Goal: Transaction & Acquisition: Purchase product/service

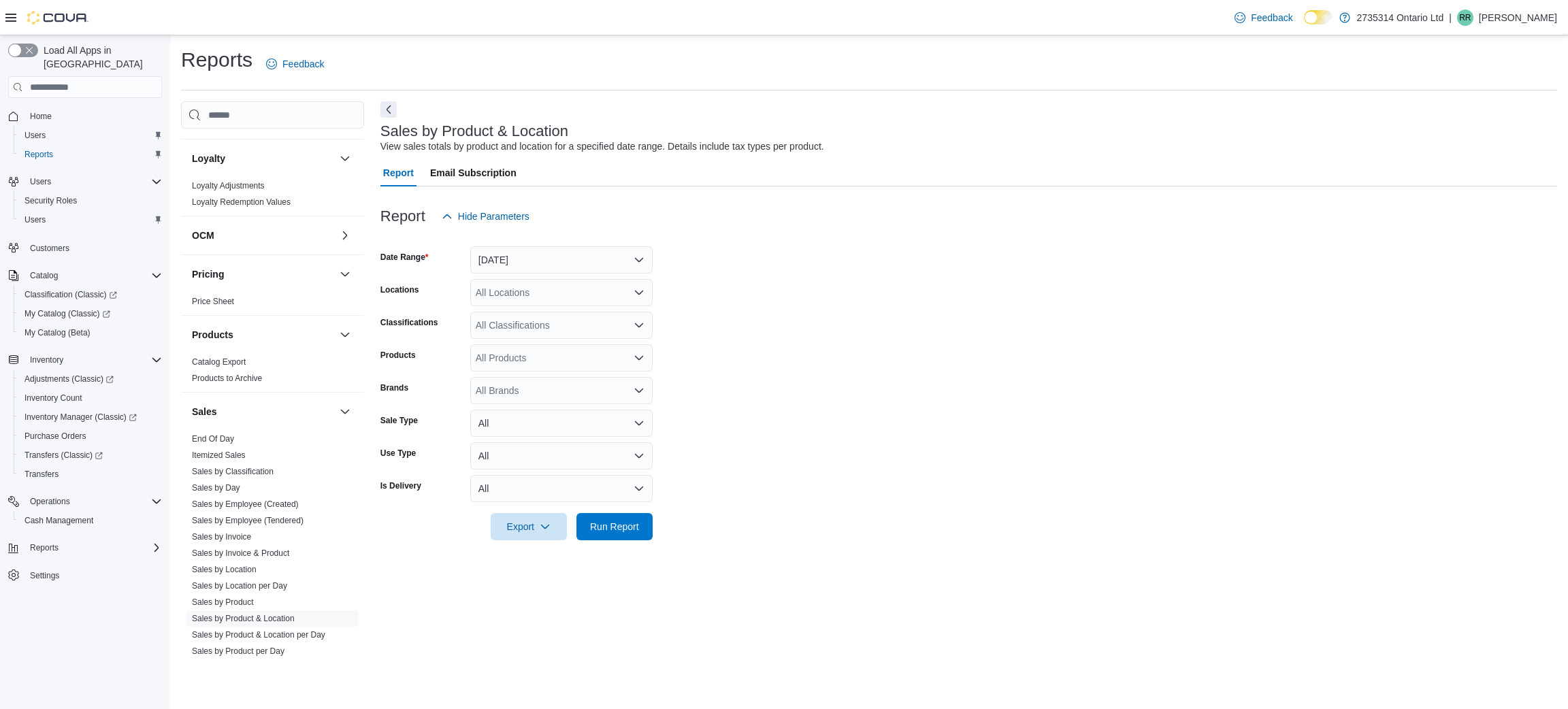
scroll to position [612, 0]
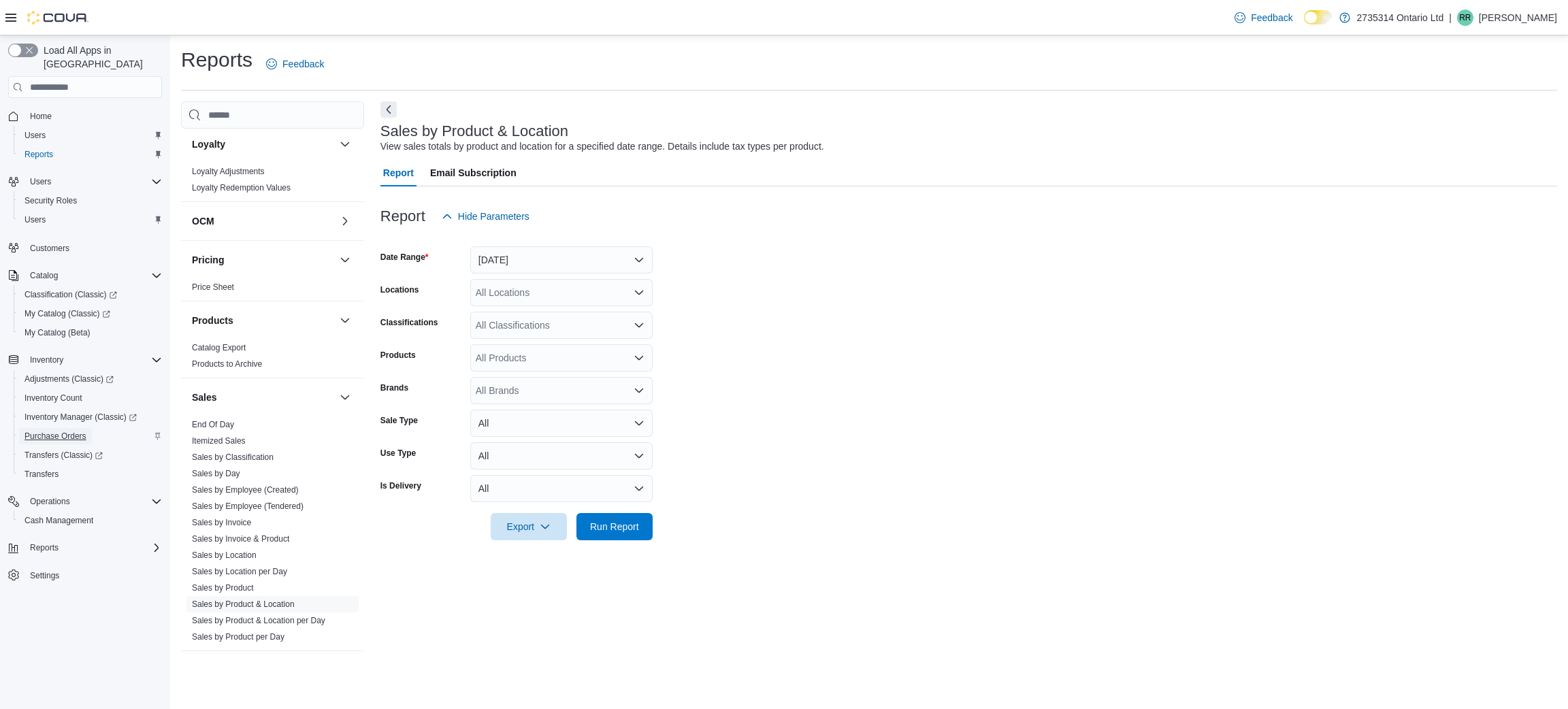
click at [63, 430] on span "Purchase Orders" at bounding box center [55, 436] width 62 height 11
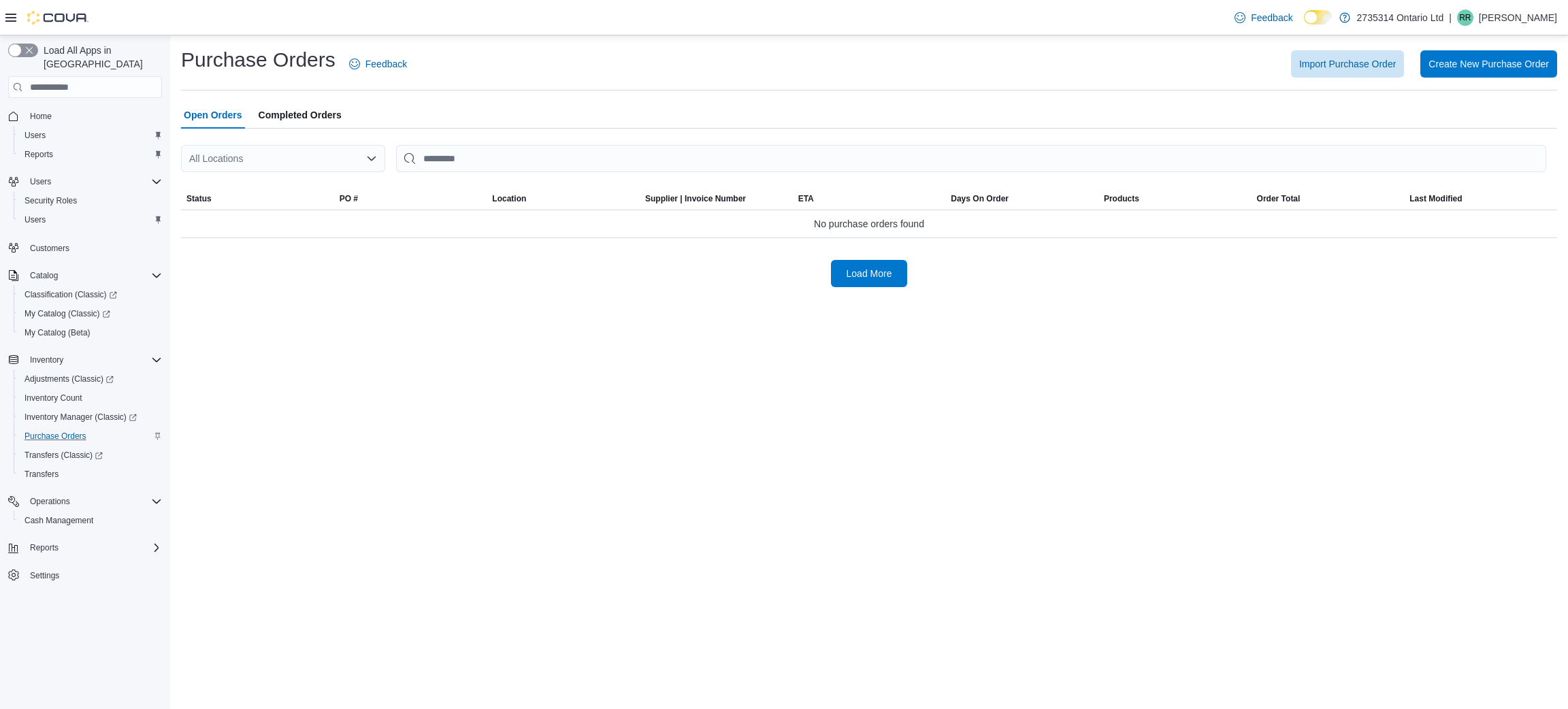
click at [324, 161] on div "All Locations" at bounding box center [283, 158] width 205 height 27
click at [326, 196] on div "268 Sandwich St S" at bounding box center [291, 201] width 171 height 14
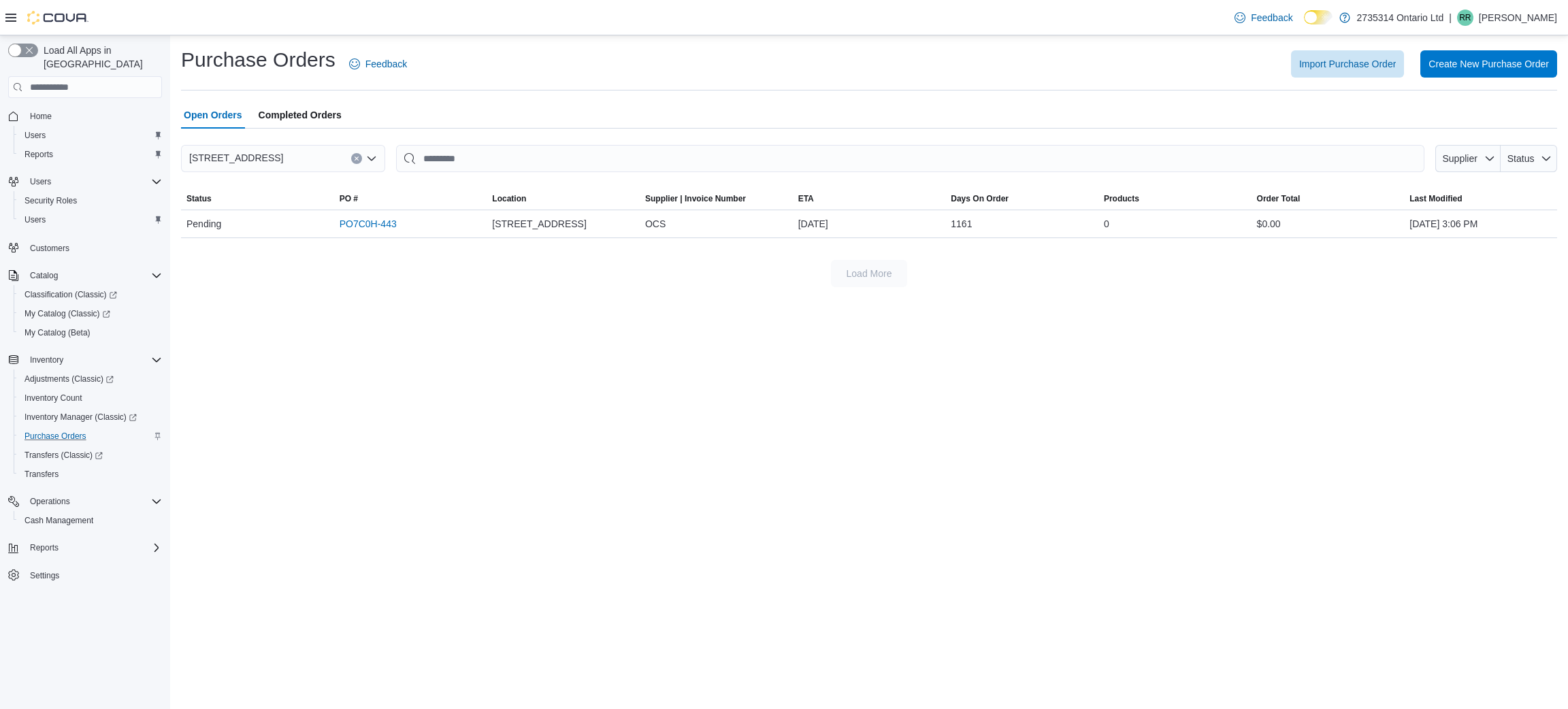
click at [351, 157] on button "Clear input" at bounding box center [356, 158] width 11 height 11
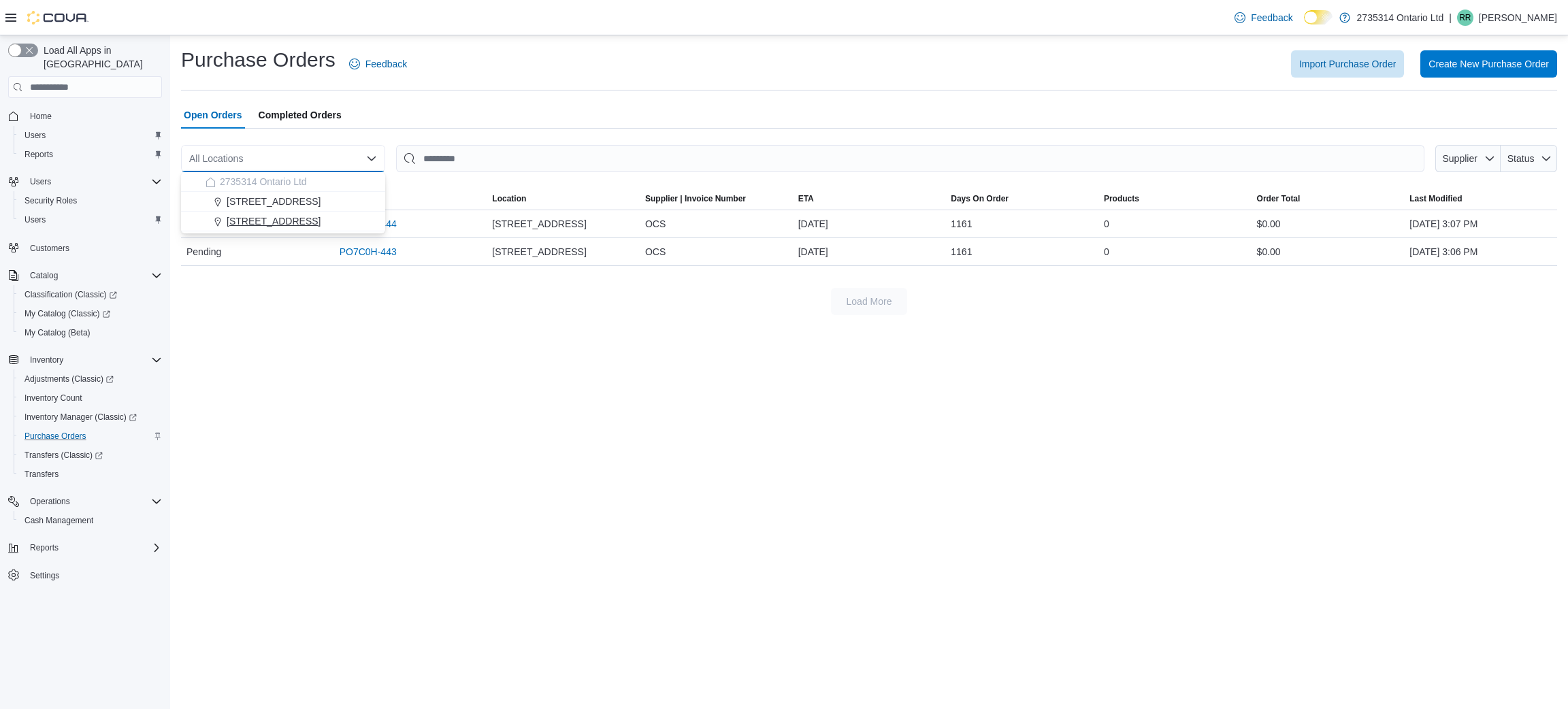
click at [296, 222] on span "[STREET_ADDRESS]" at bounding box center [273, 221] width 93 height 14
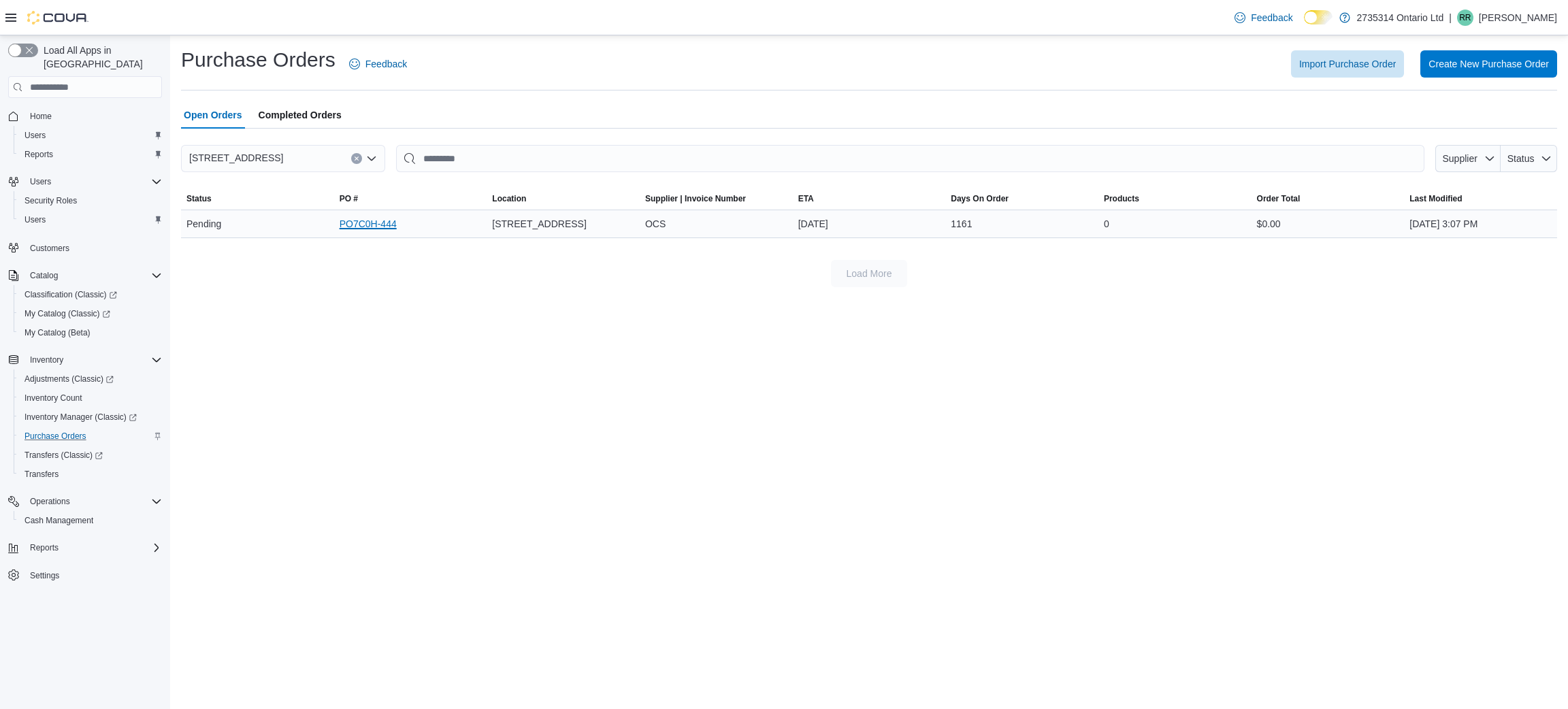
click at [372, 228] on link "PO7C0H-444" at bounding box center [368, 224] width 57 height 17
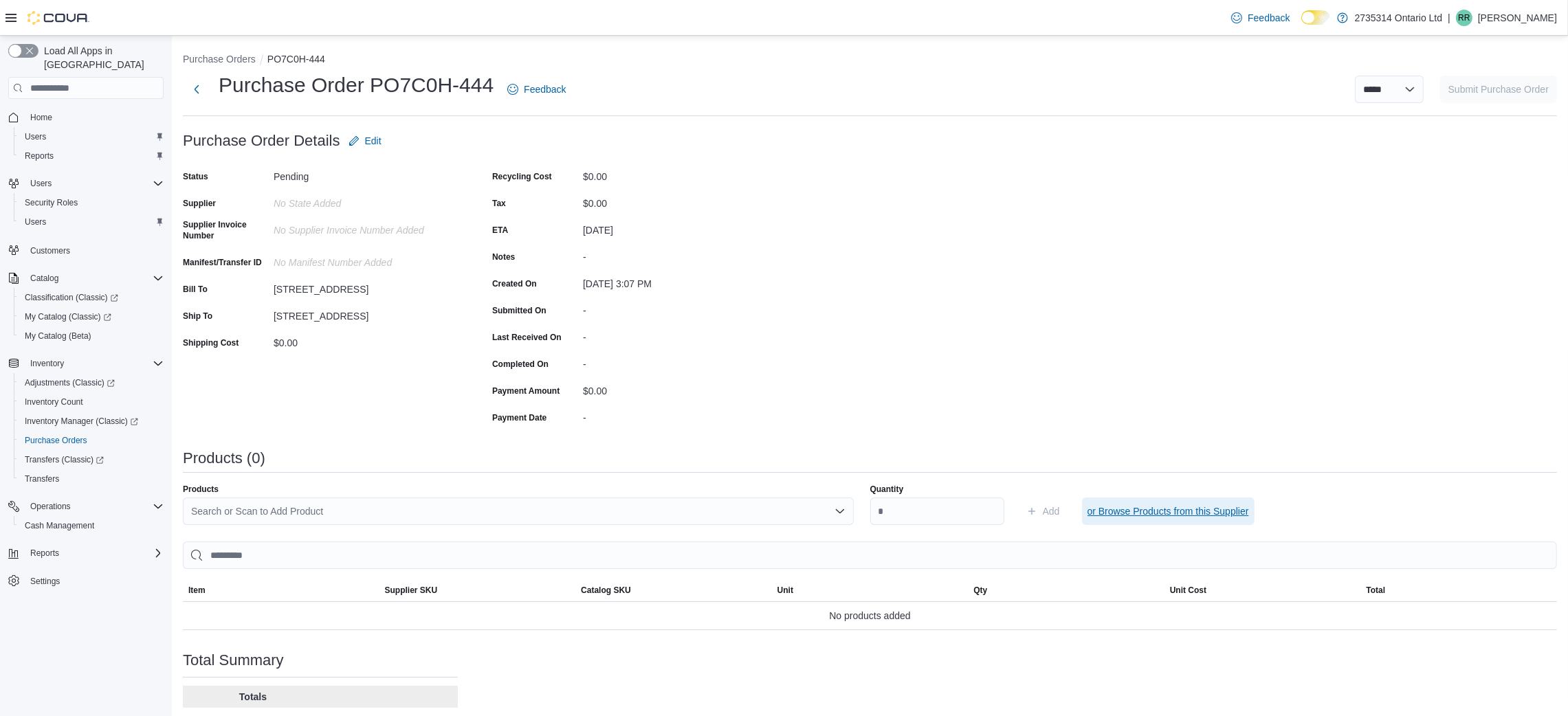
click at [1156, 508] on span "or Browse Products from this Supplier" at bounding box center [1168, 511] width 162 height 14
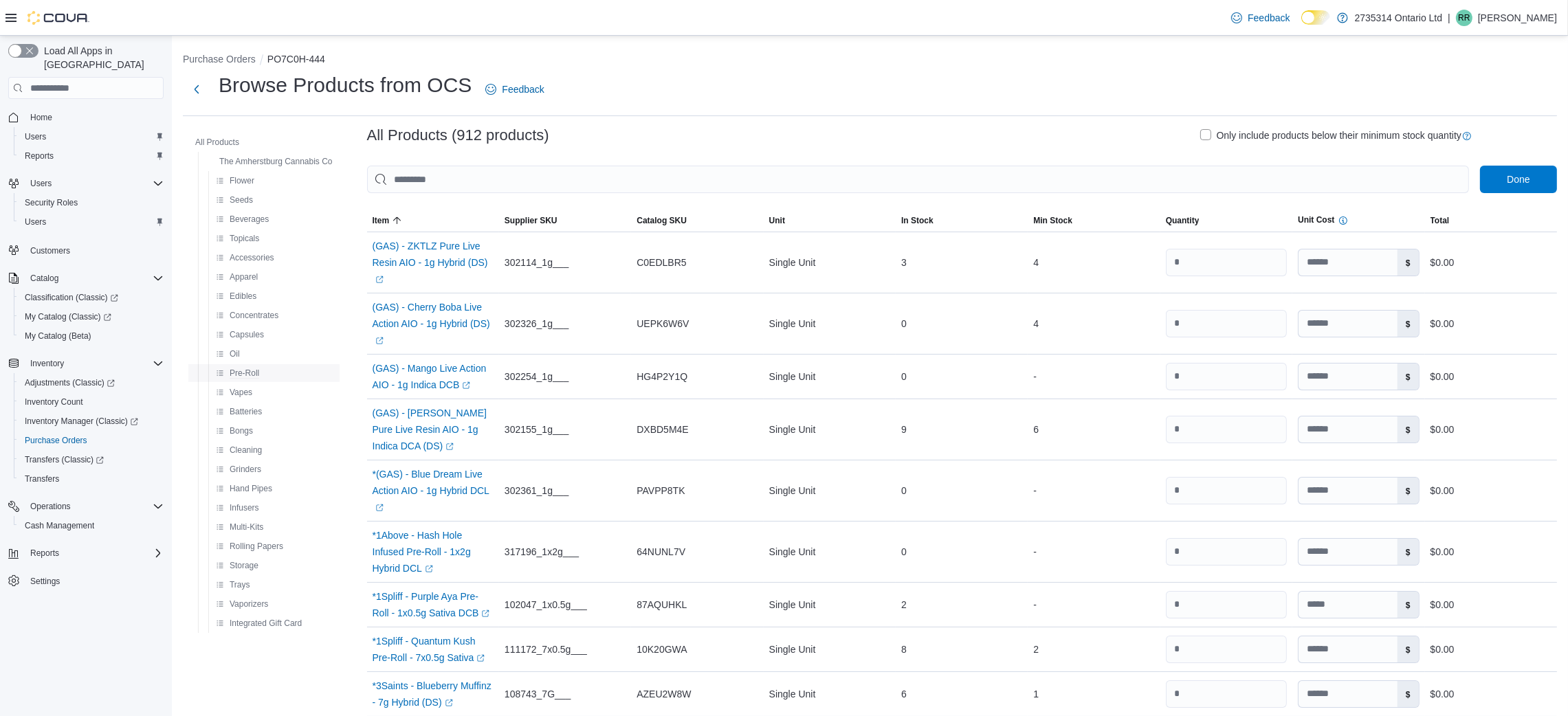
click at [259, 372] on button "Pre-Roll" at bounding box center [237, 373] width 54 height 17
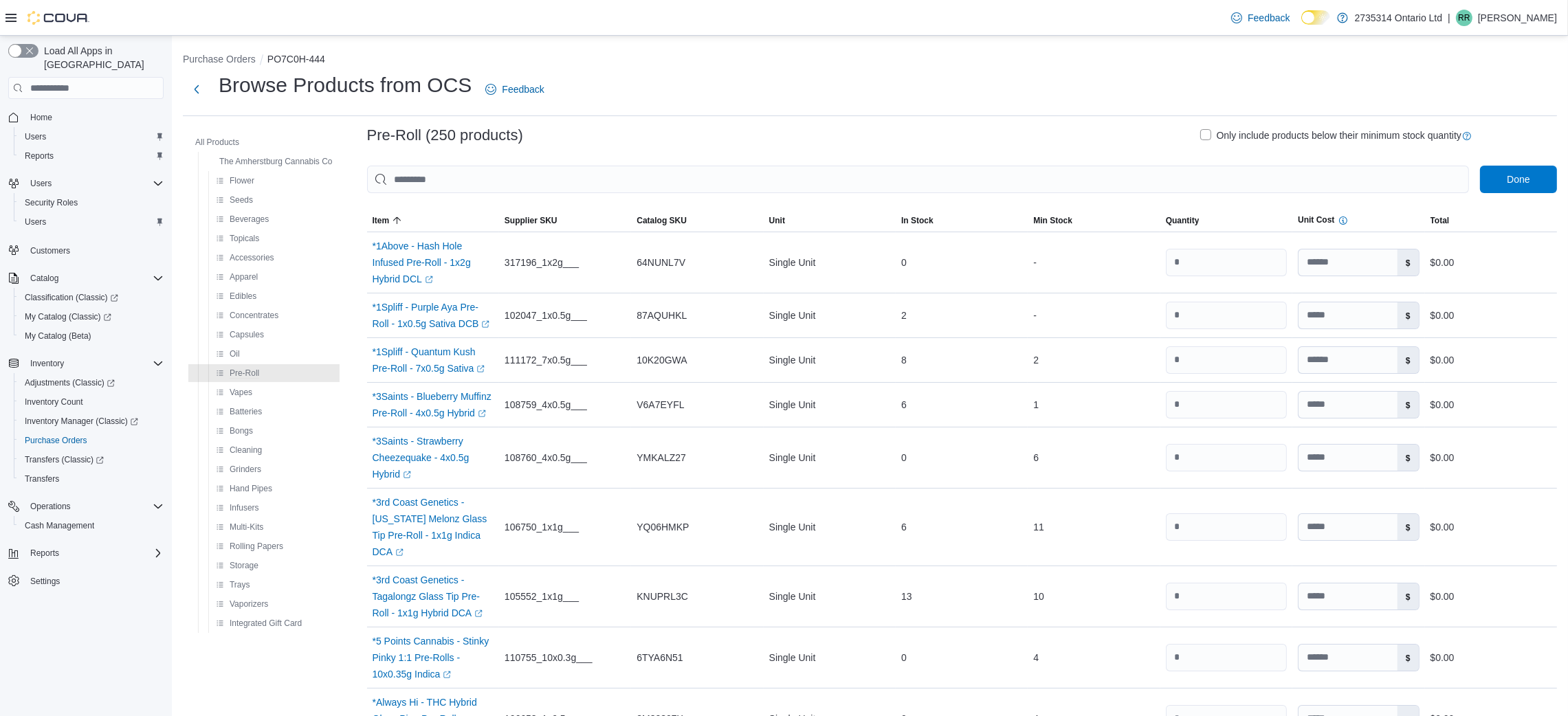
click at [1218, 138] on label "Only include products below their minimum stock quantity" at bounding box center [1331, 136] width 261 height 17
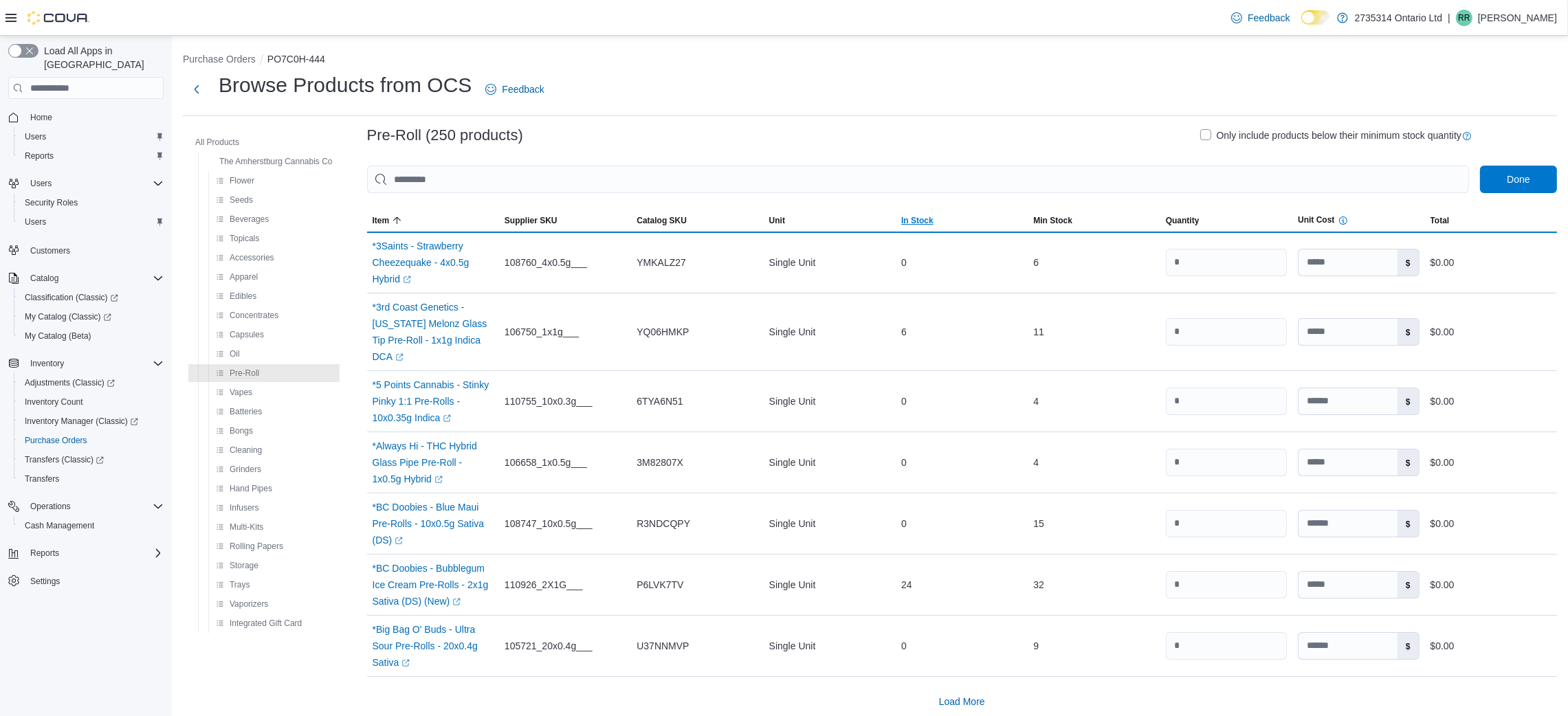
click at [930, 217] on span "In Stock" at bounding box center [917, 221] width 33 height 11
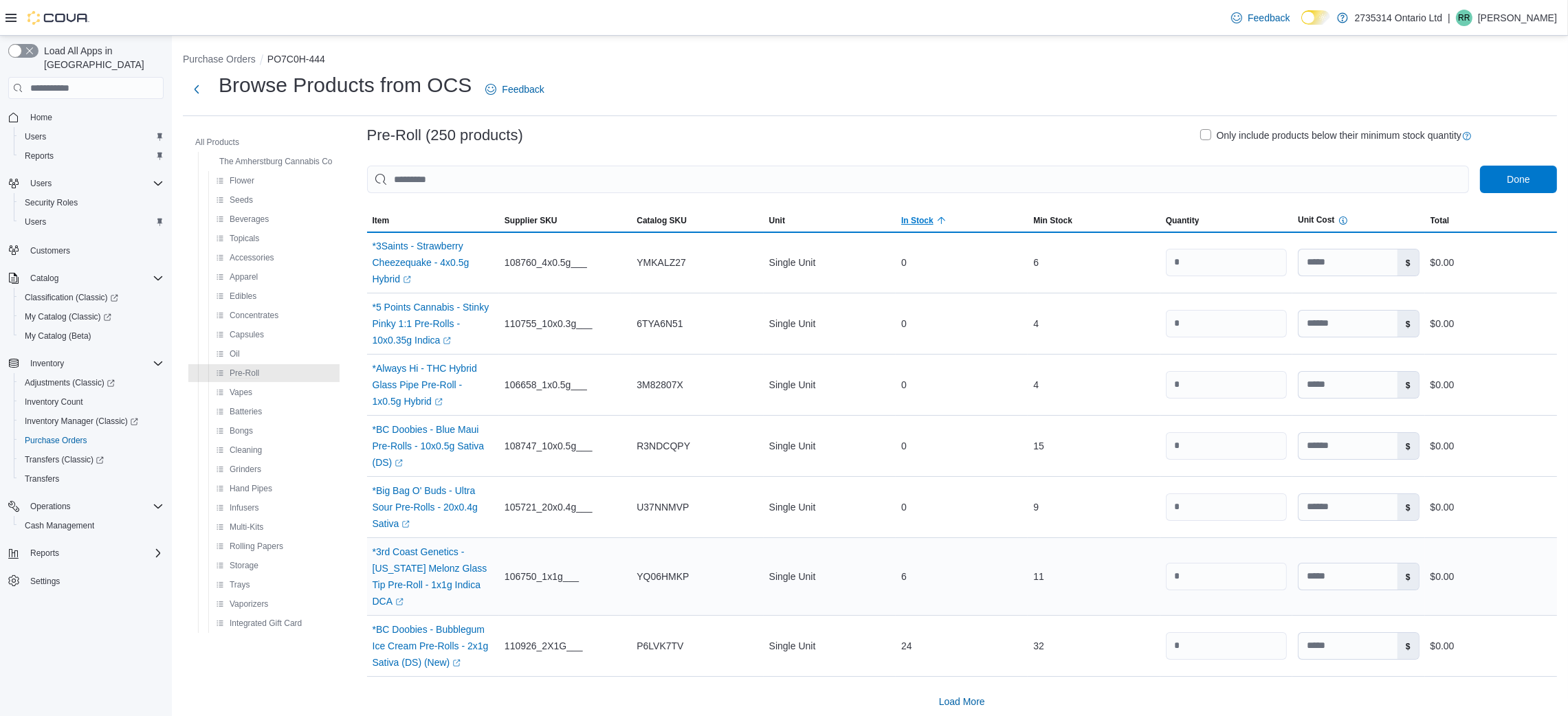
scroll to position [10, 0]
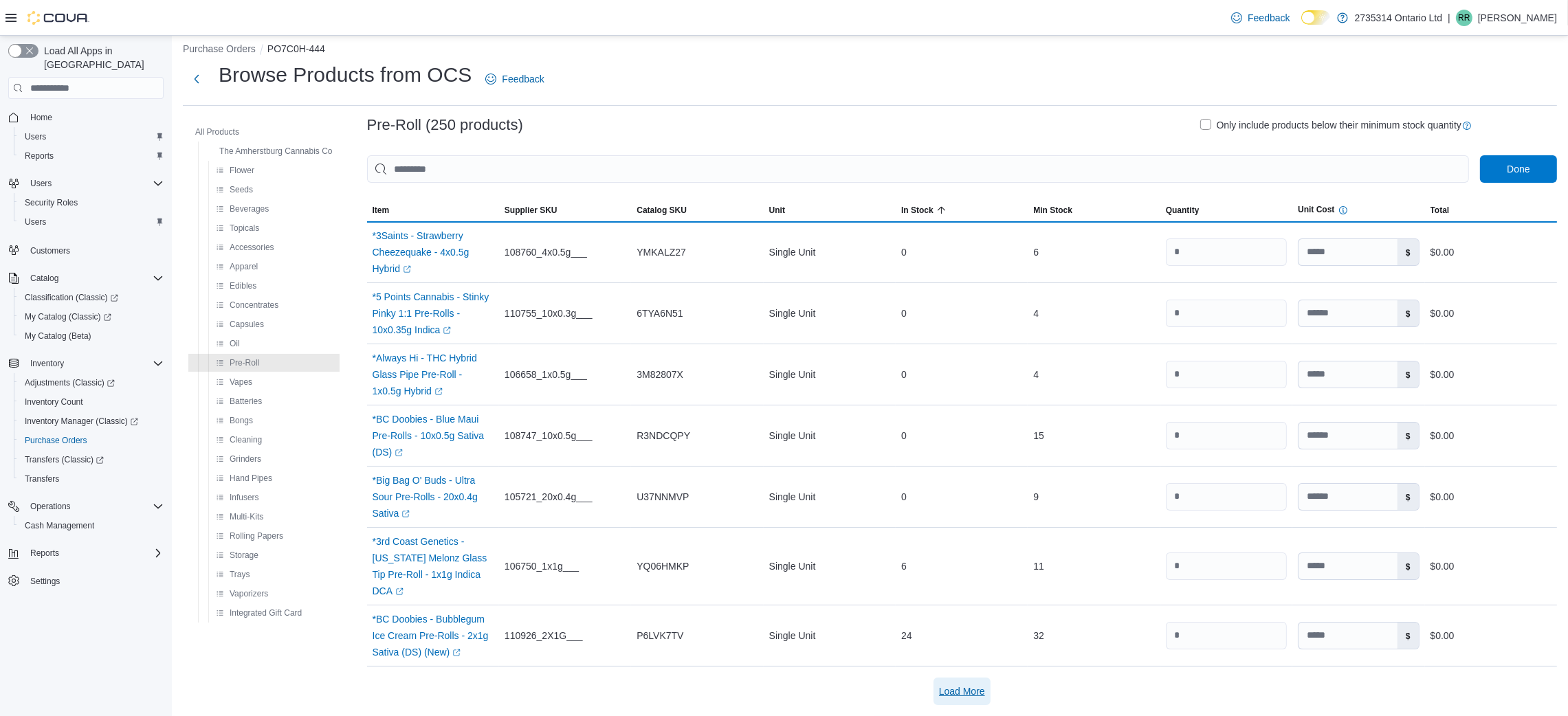
click at [985, 690] on span "Load More" at bounding box center [961, 691] width 46 height 14
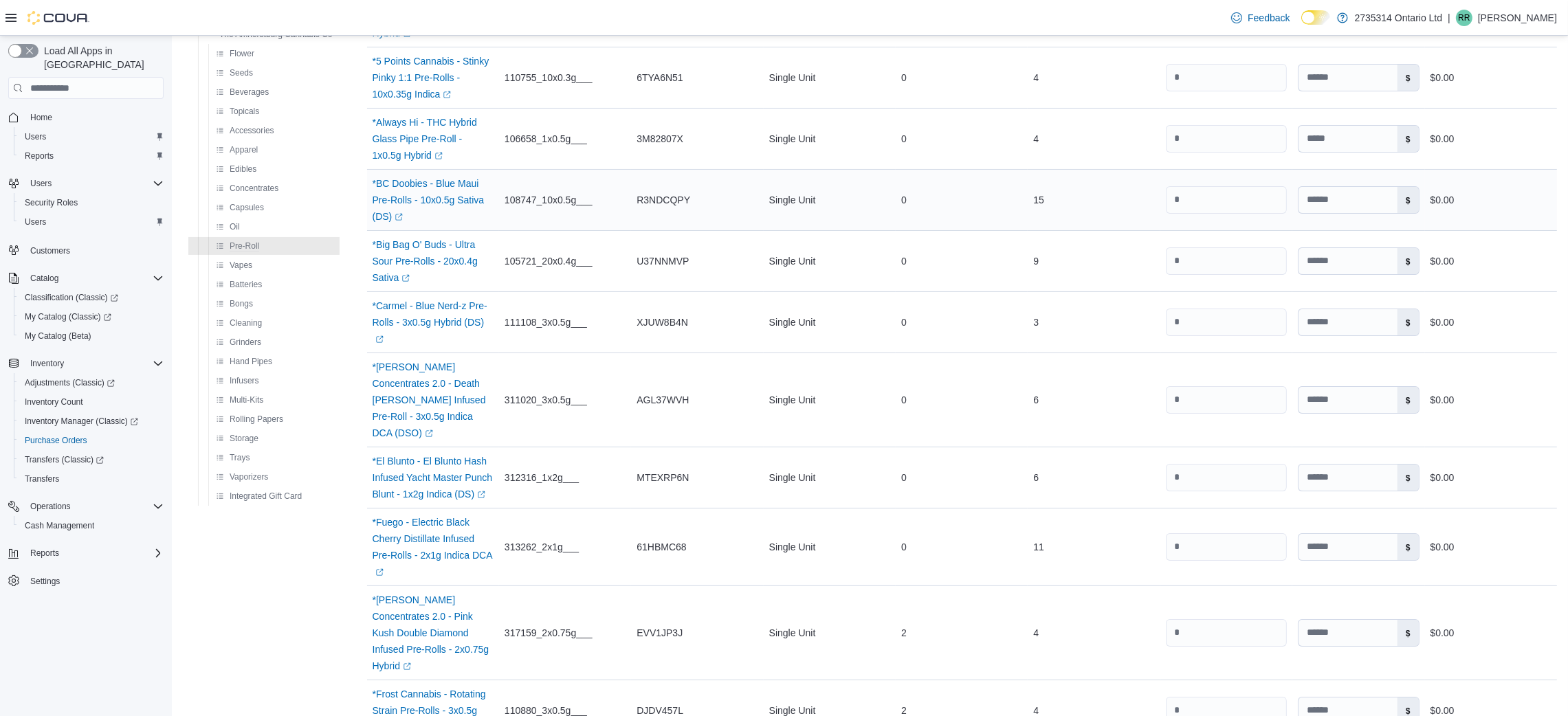
scroll to position [562, 0]
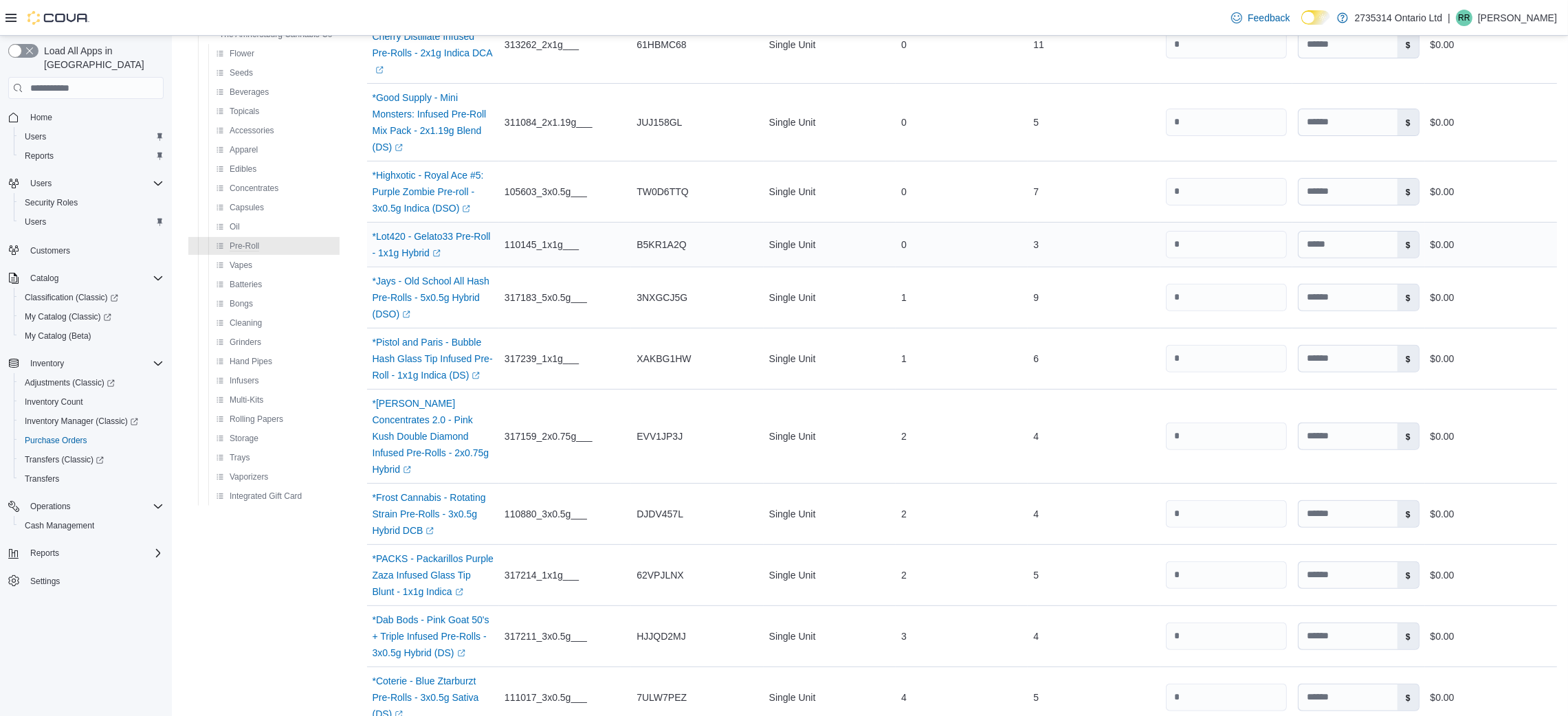
scroll to position [1052, 0]
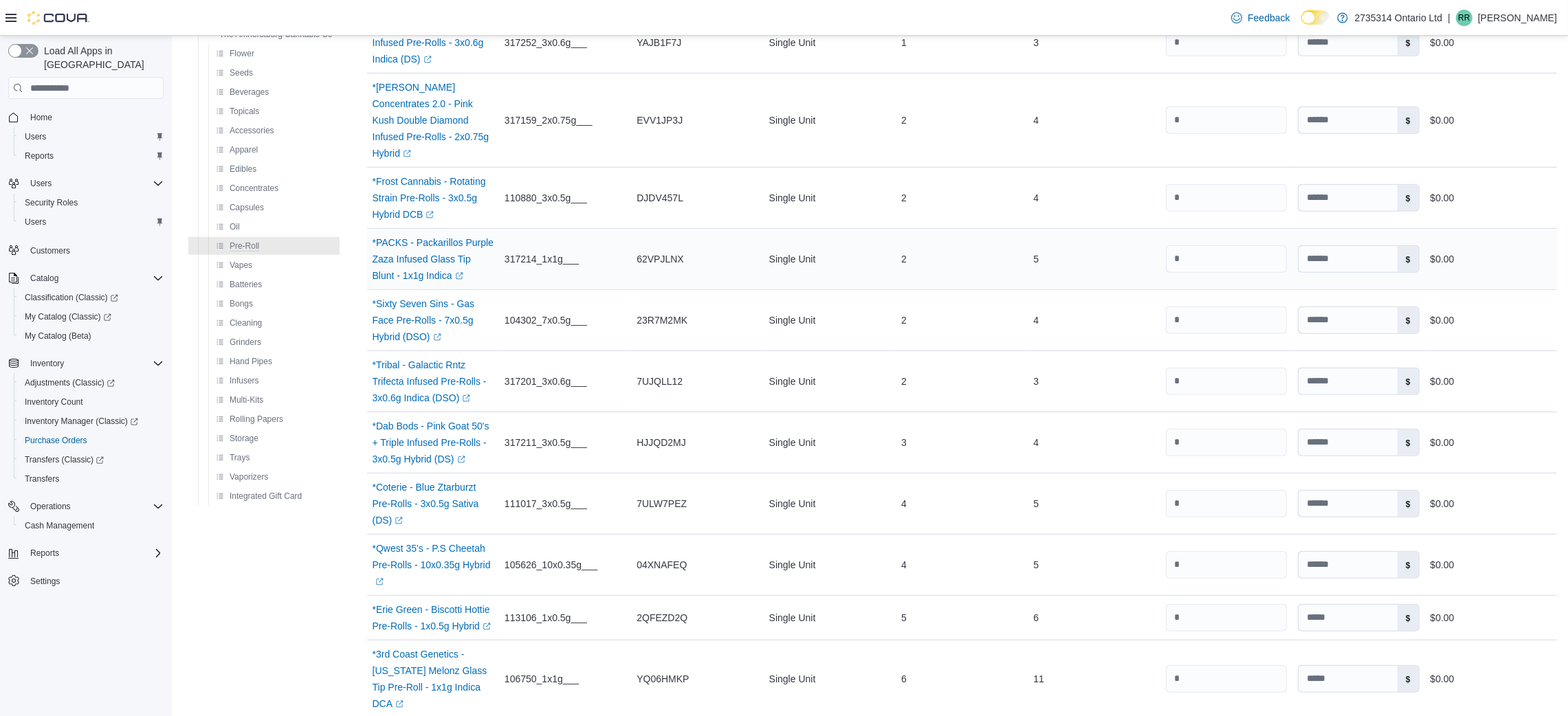
scroll to position [1648, 0]
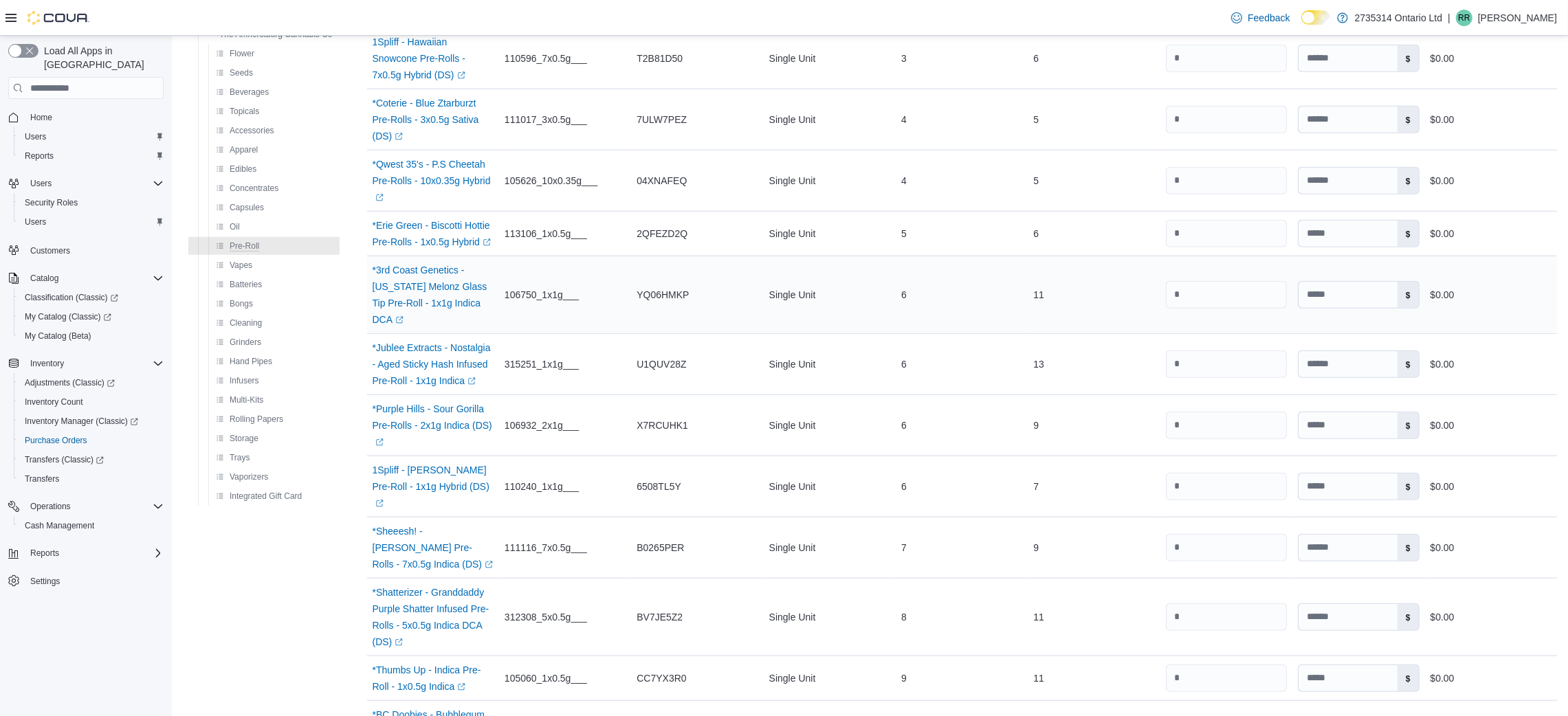
scroll to position [1861, 0]
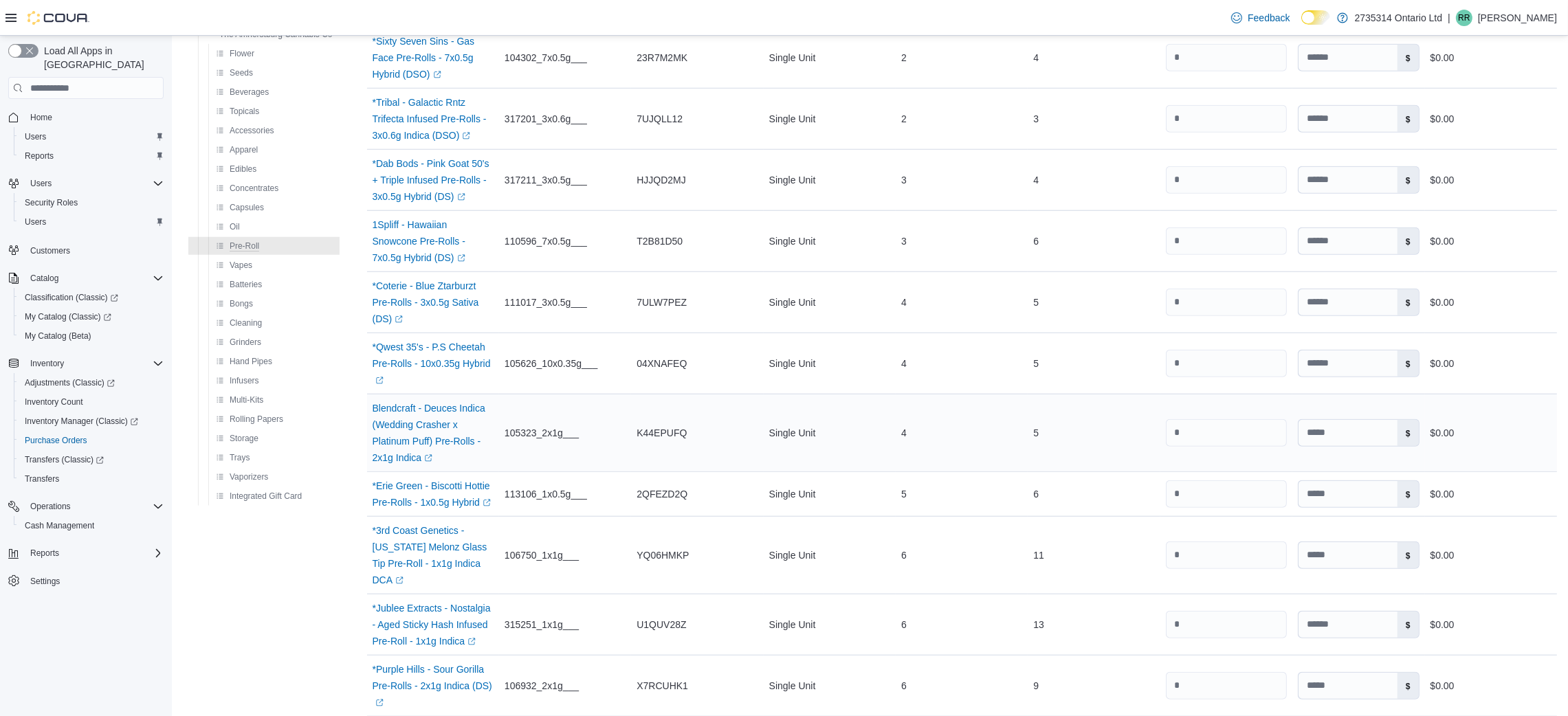
scroll to position [2261, 0]
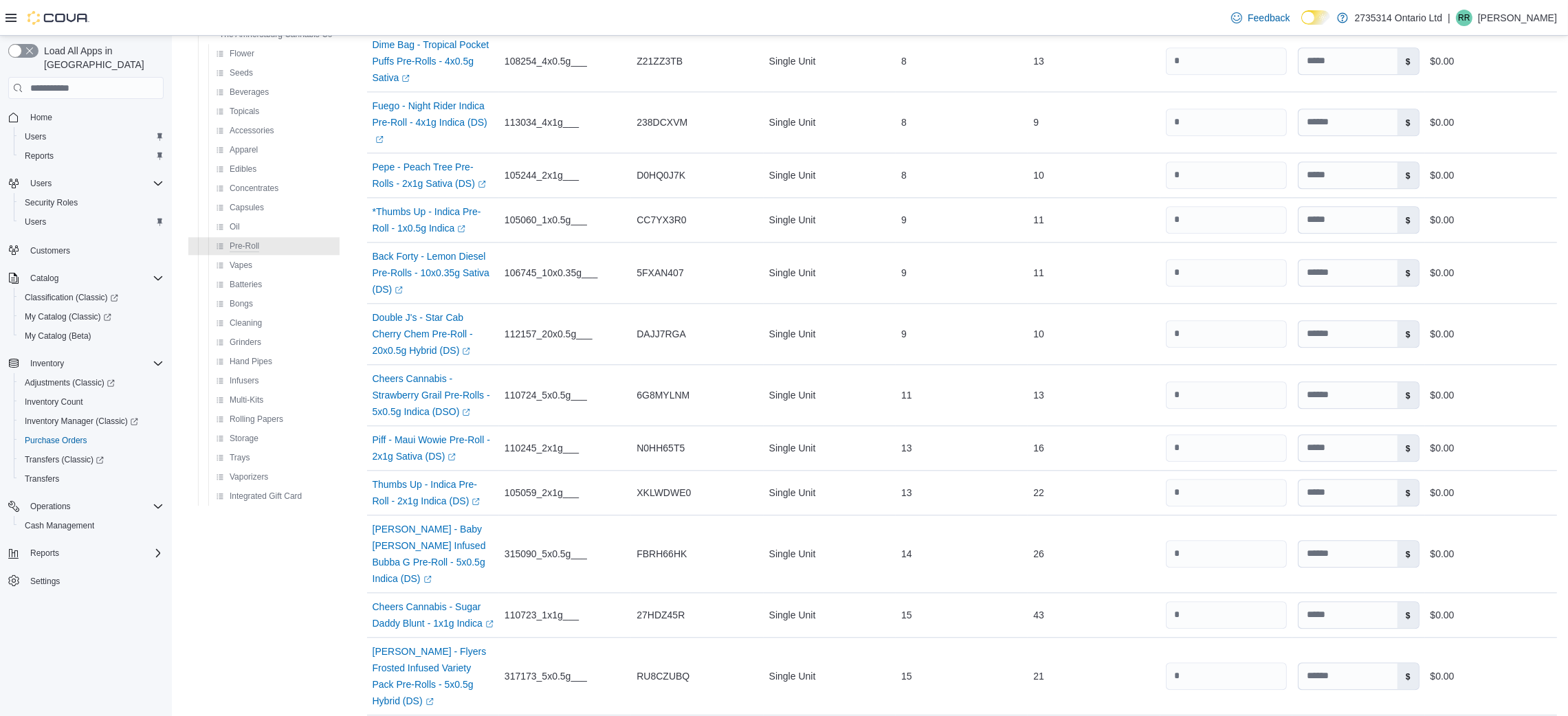
scroll to position [5152, 0]
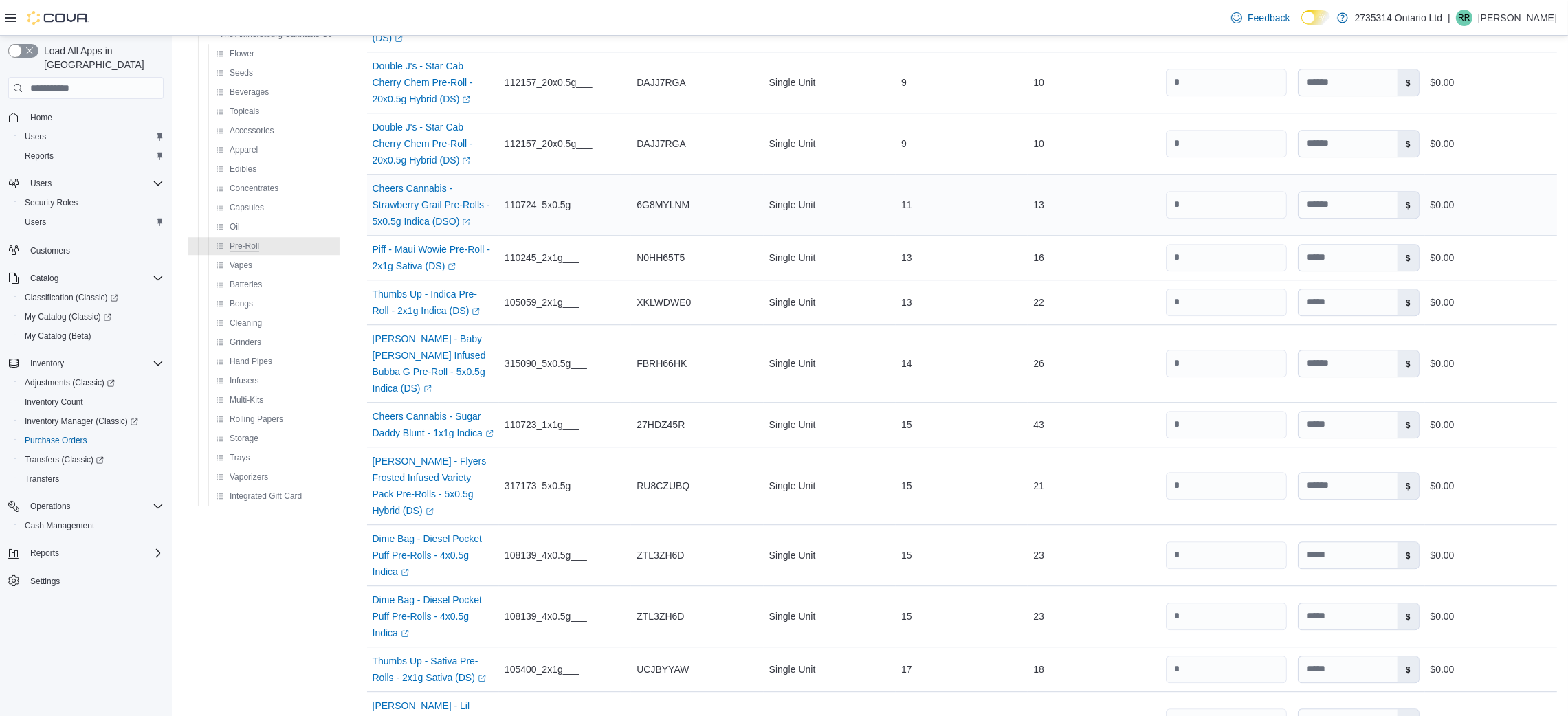
scroll to position [5704, 0]
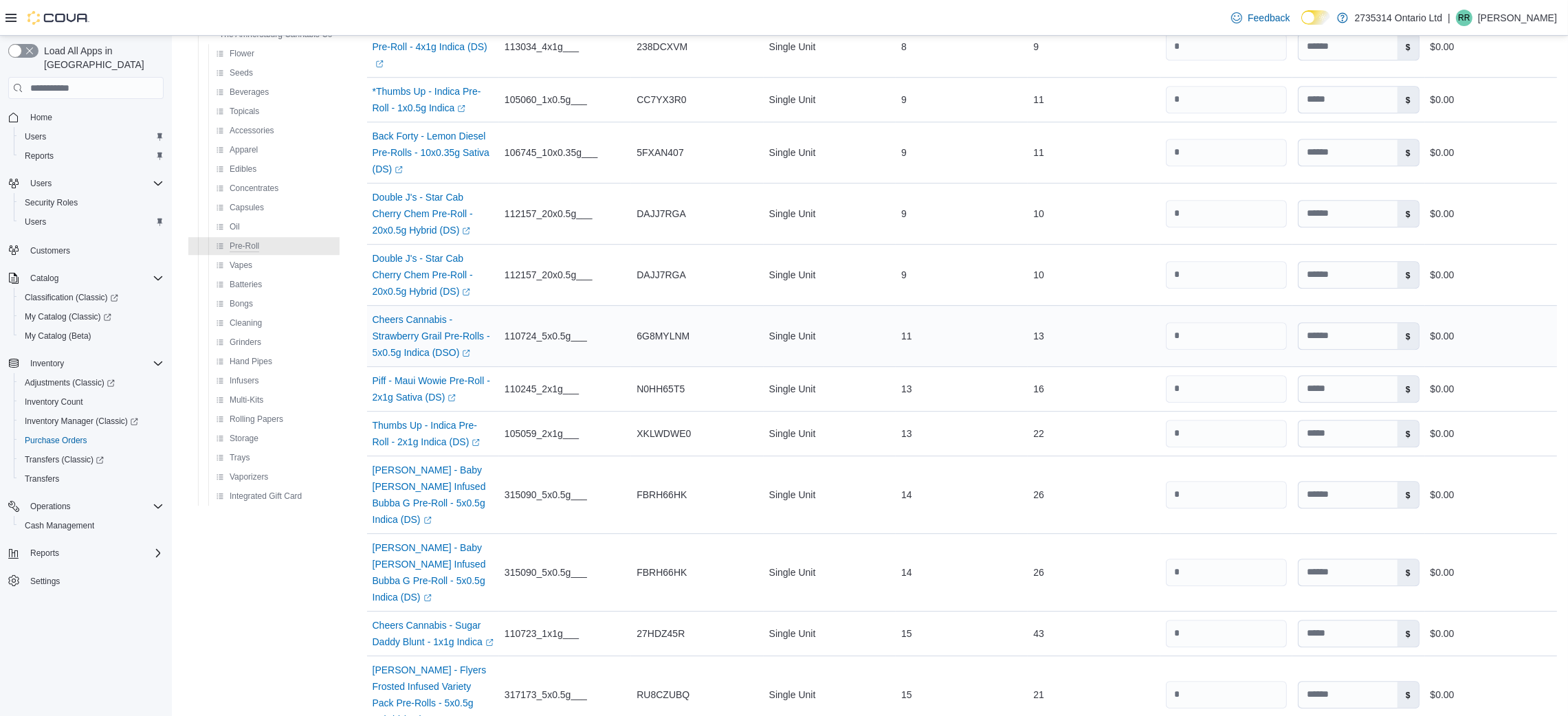
scroll to position [6334, 0]
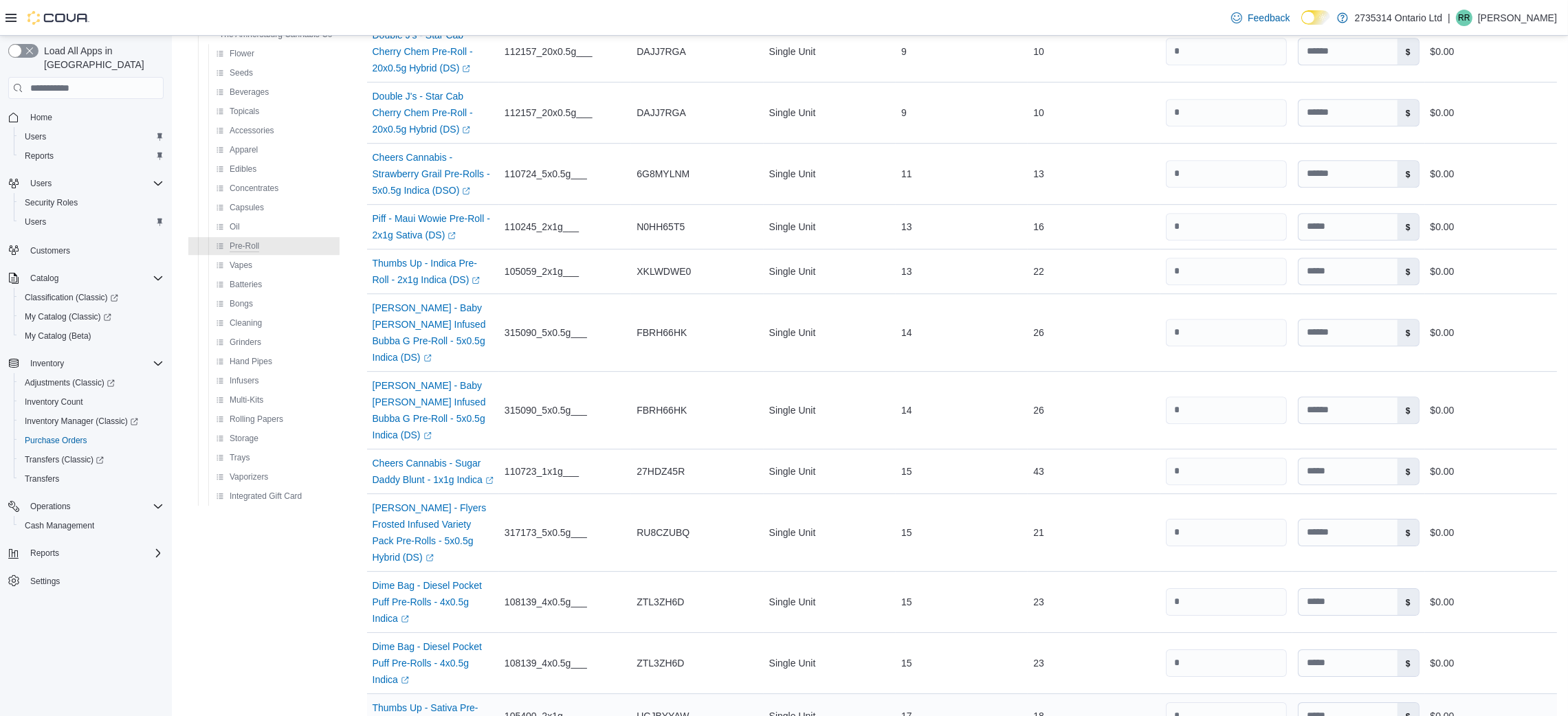
scroll to position [6395, 0]
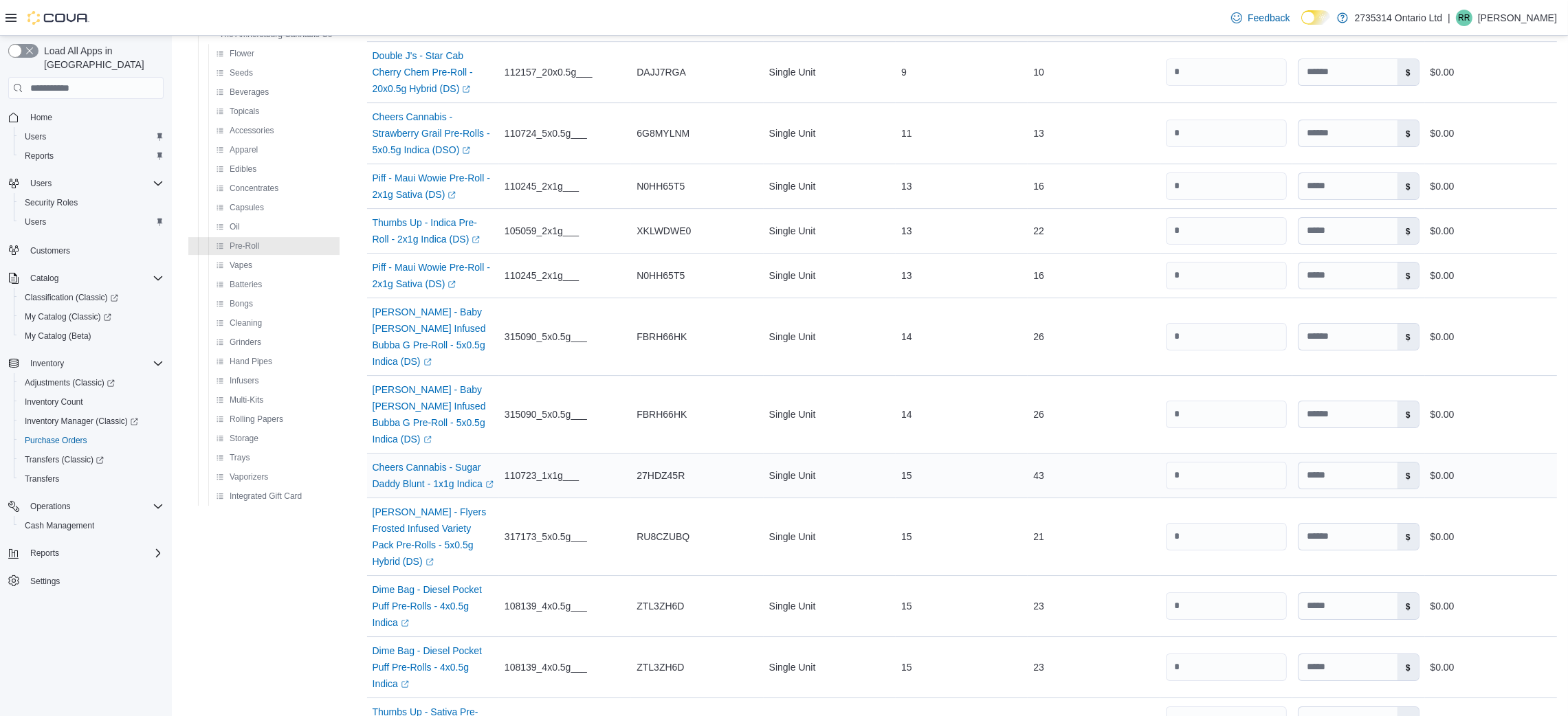
scroll to position [6881, 0]
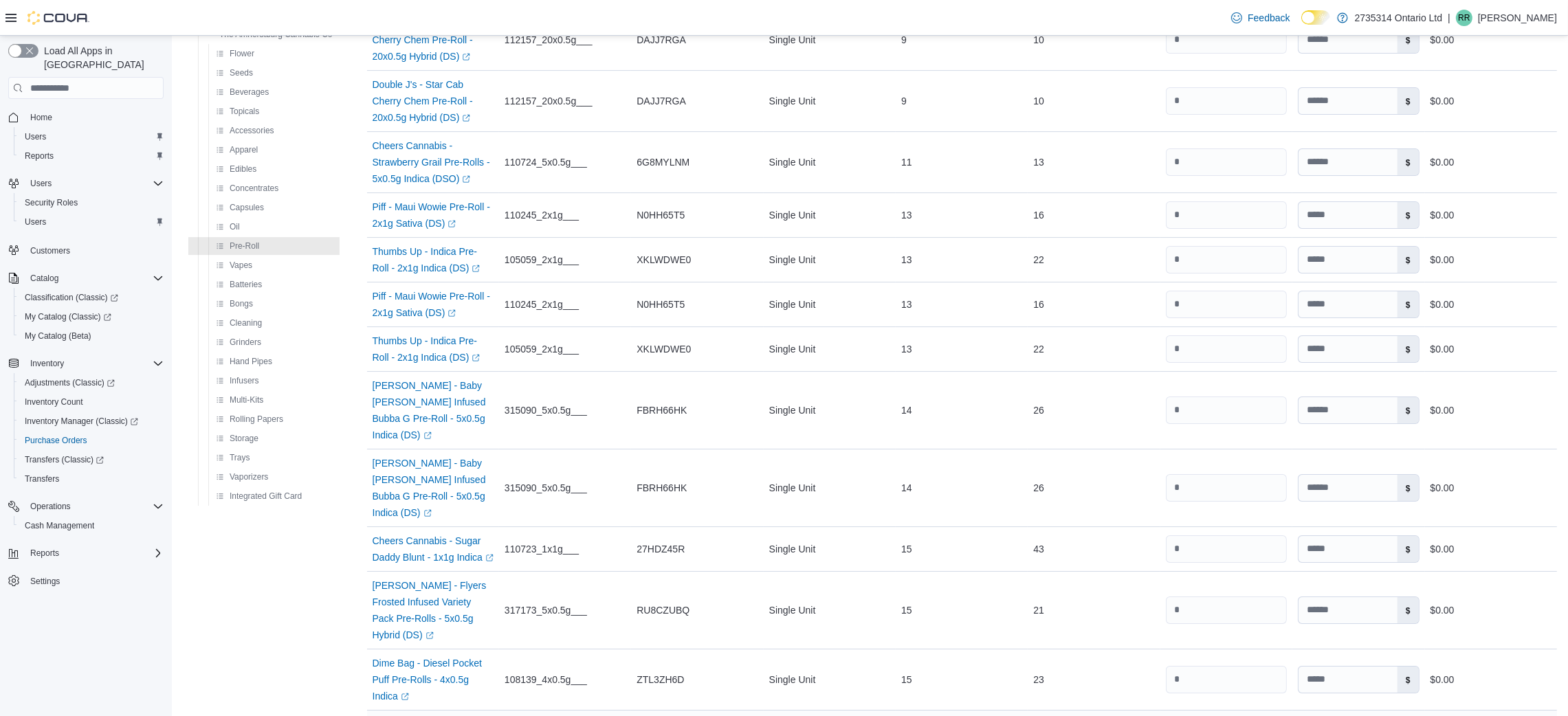
scroll to position [7214, 0]
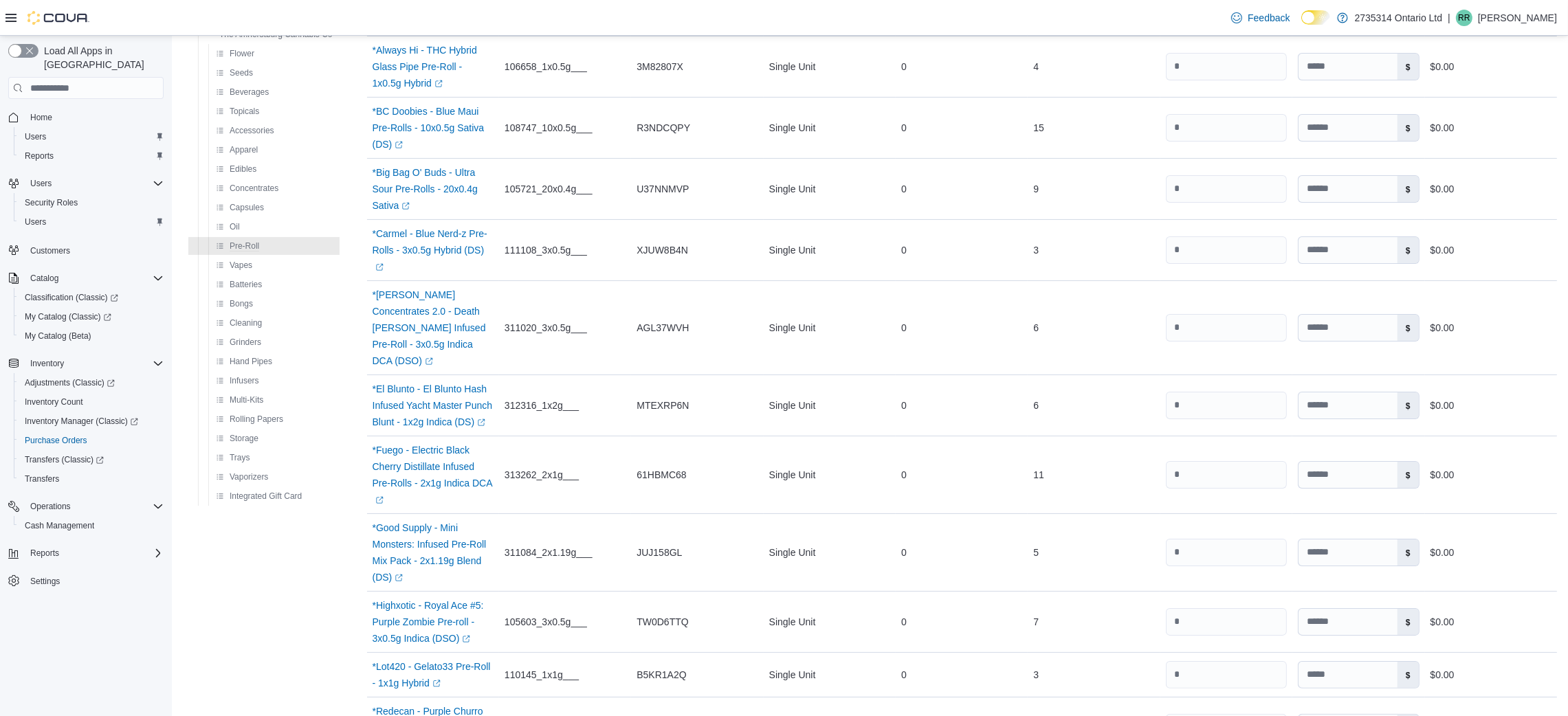
scroll to position [0, 0]
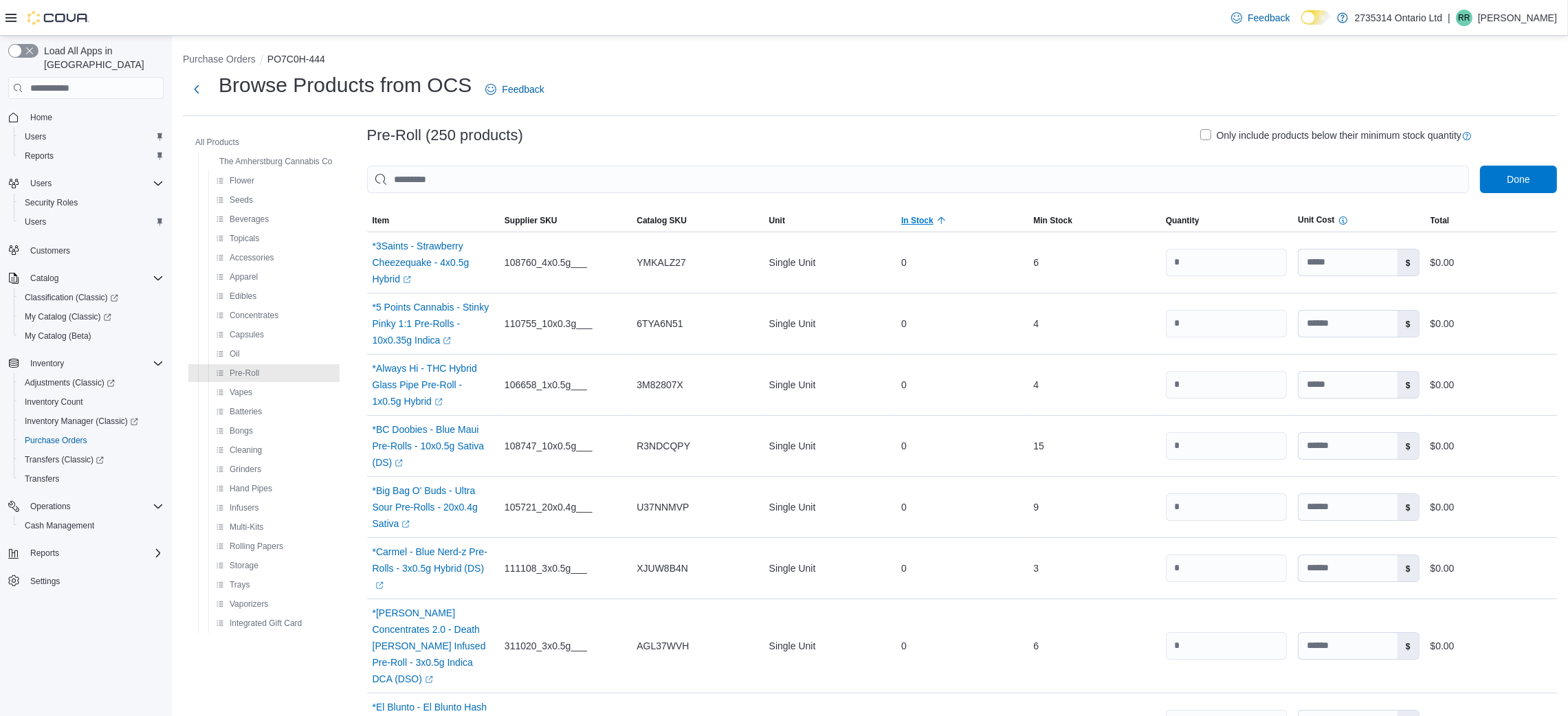
click at [927, 215] on span "In Stock" at bounding box center [917, 221] width 33 height 11
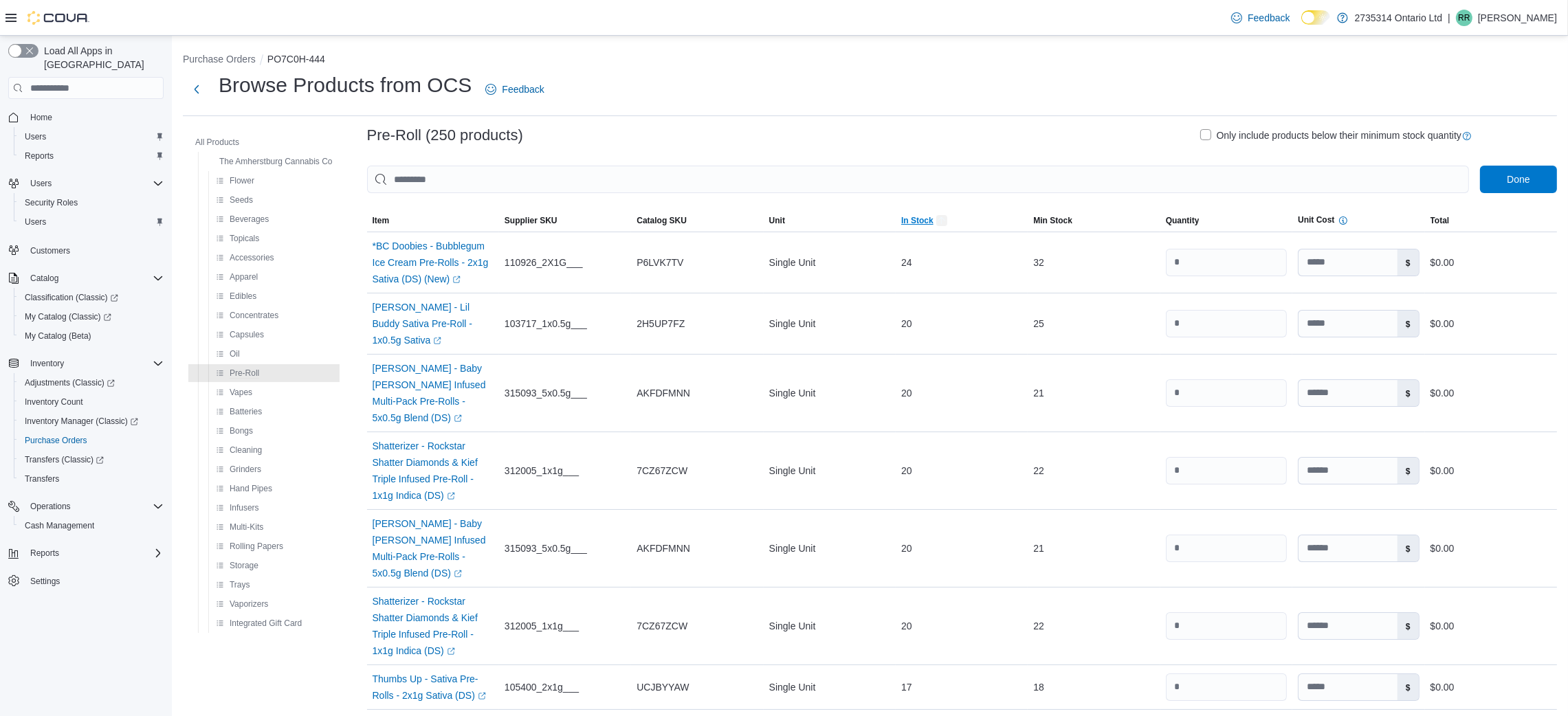
click at [927, 215] on span "In Stock" at bounding box center [917, 221] width 33 height 11
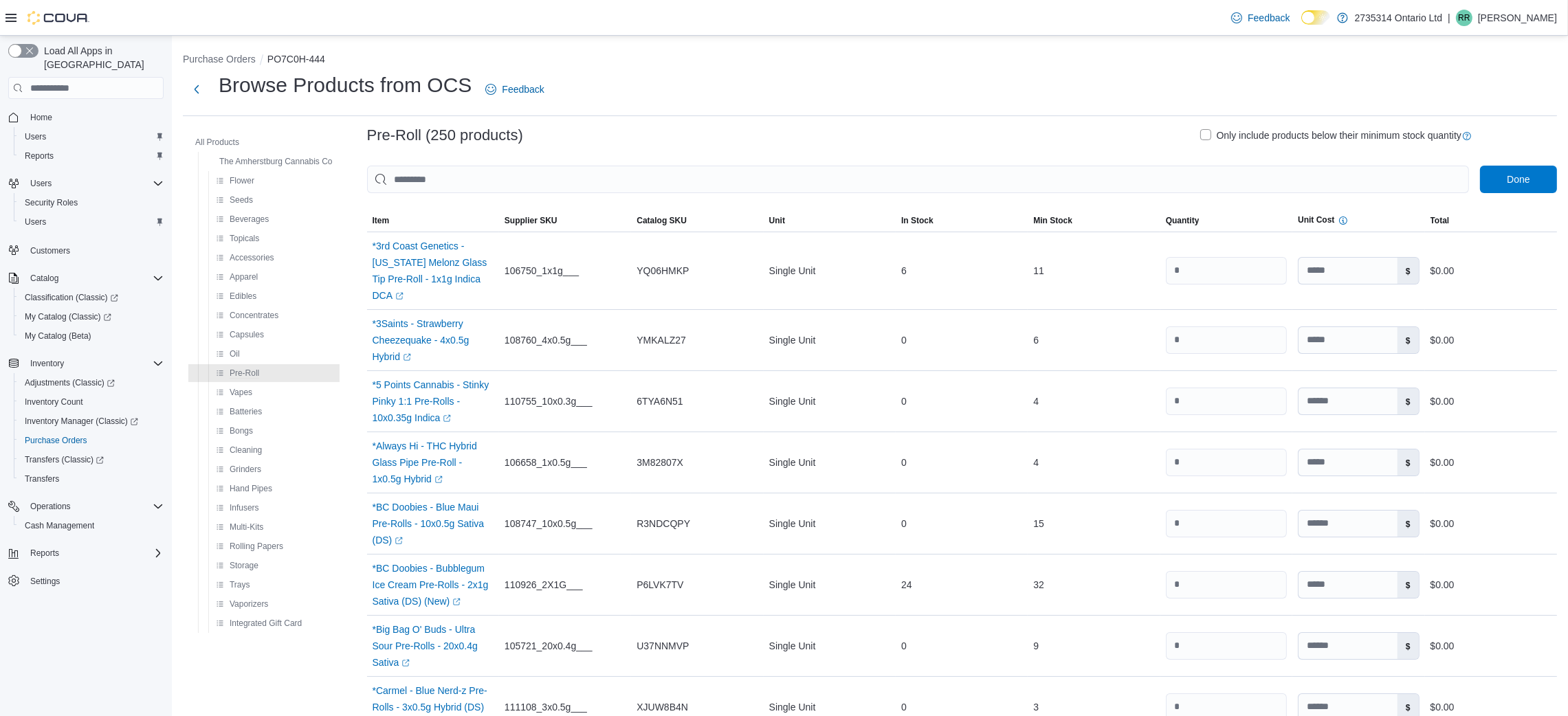
click at [928, 207] on div at bounding box center [962, 202] width 1190 height 17
click at [928, 209] on span "In Stock" at bounding box center [961, 221] width 132 height 22
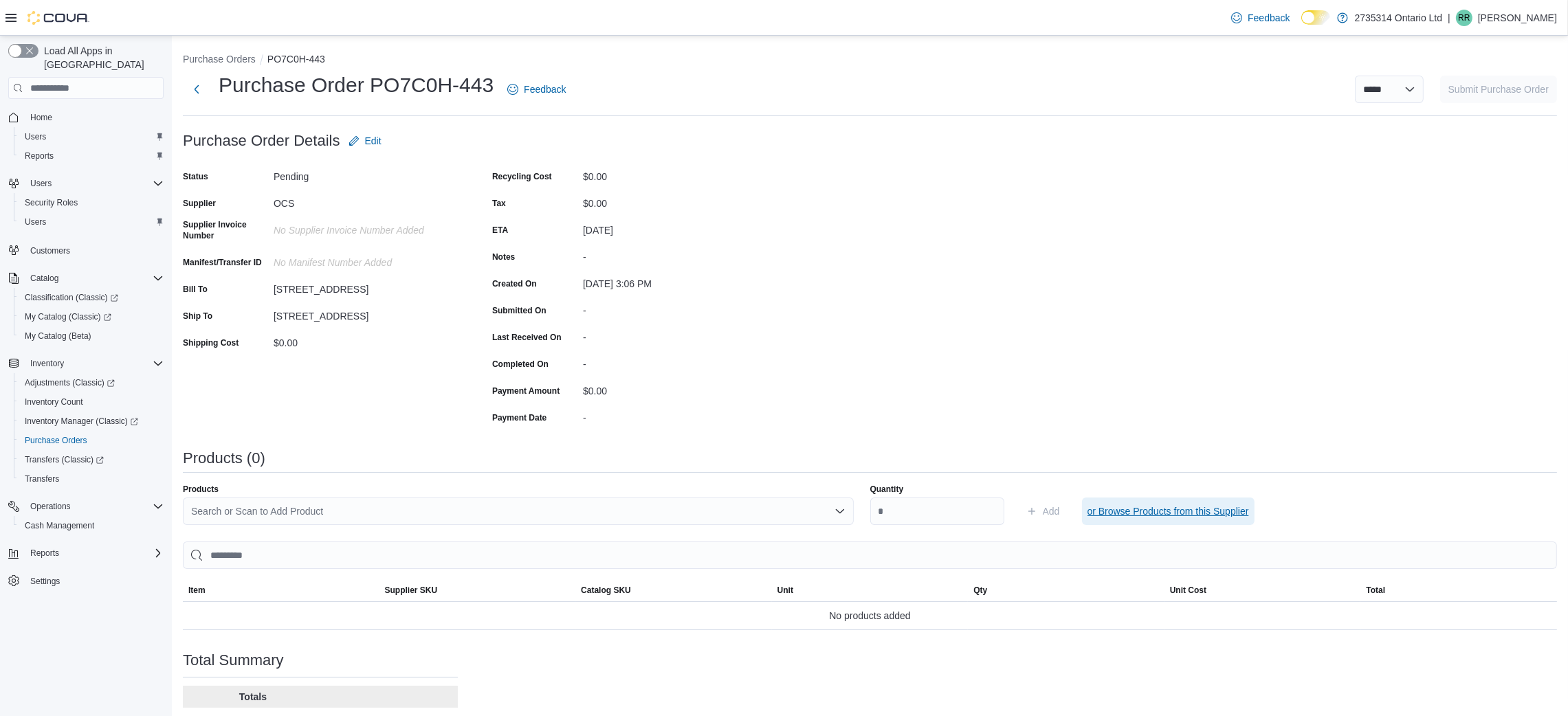
click at [1148, 506] on span "or Browse Products from this Supplier" at bounding box center [1168, 510] width 162 height 27
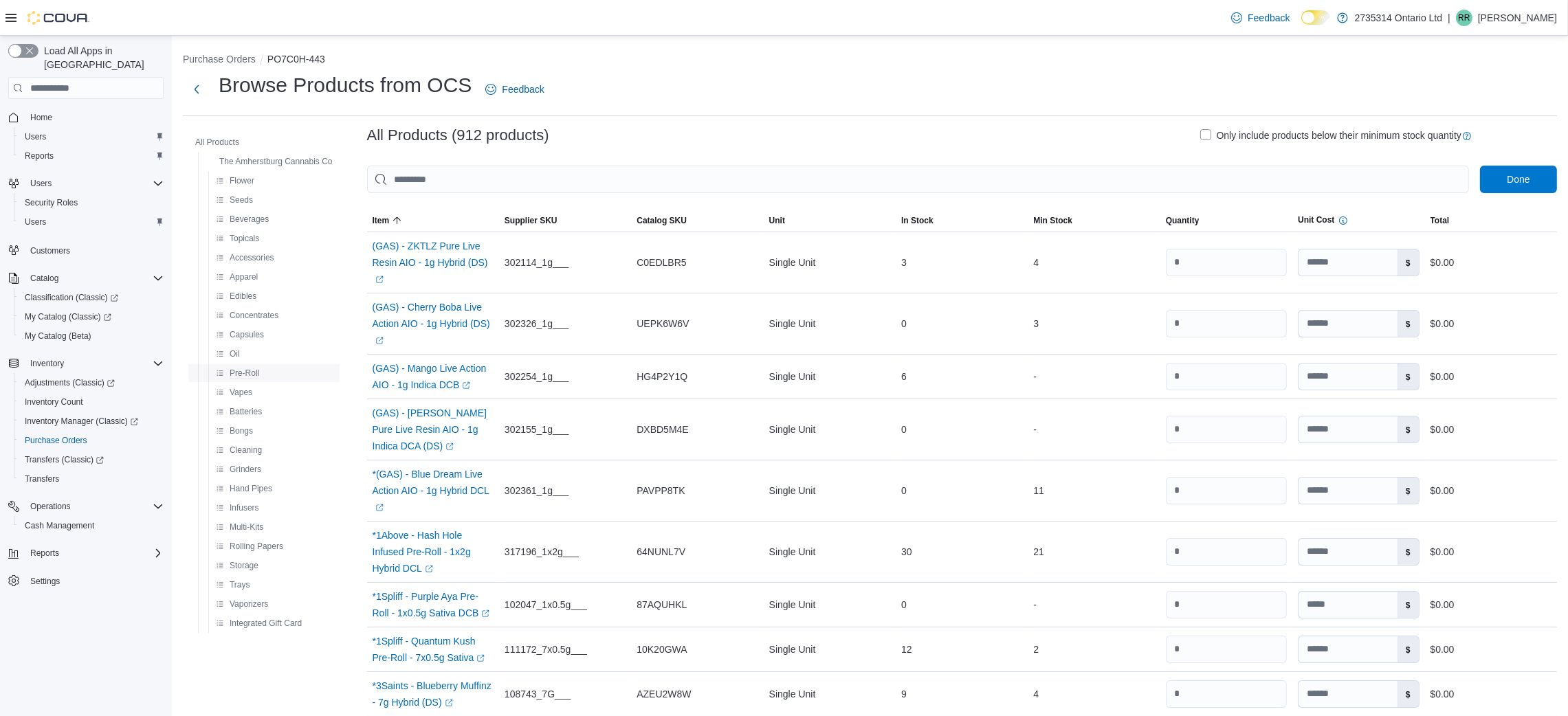
click at [277, 369] on div "Pre-Roll" at bounding box center [274, 373] width 128 height 17
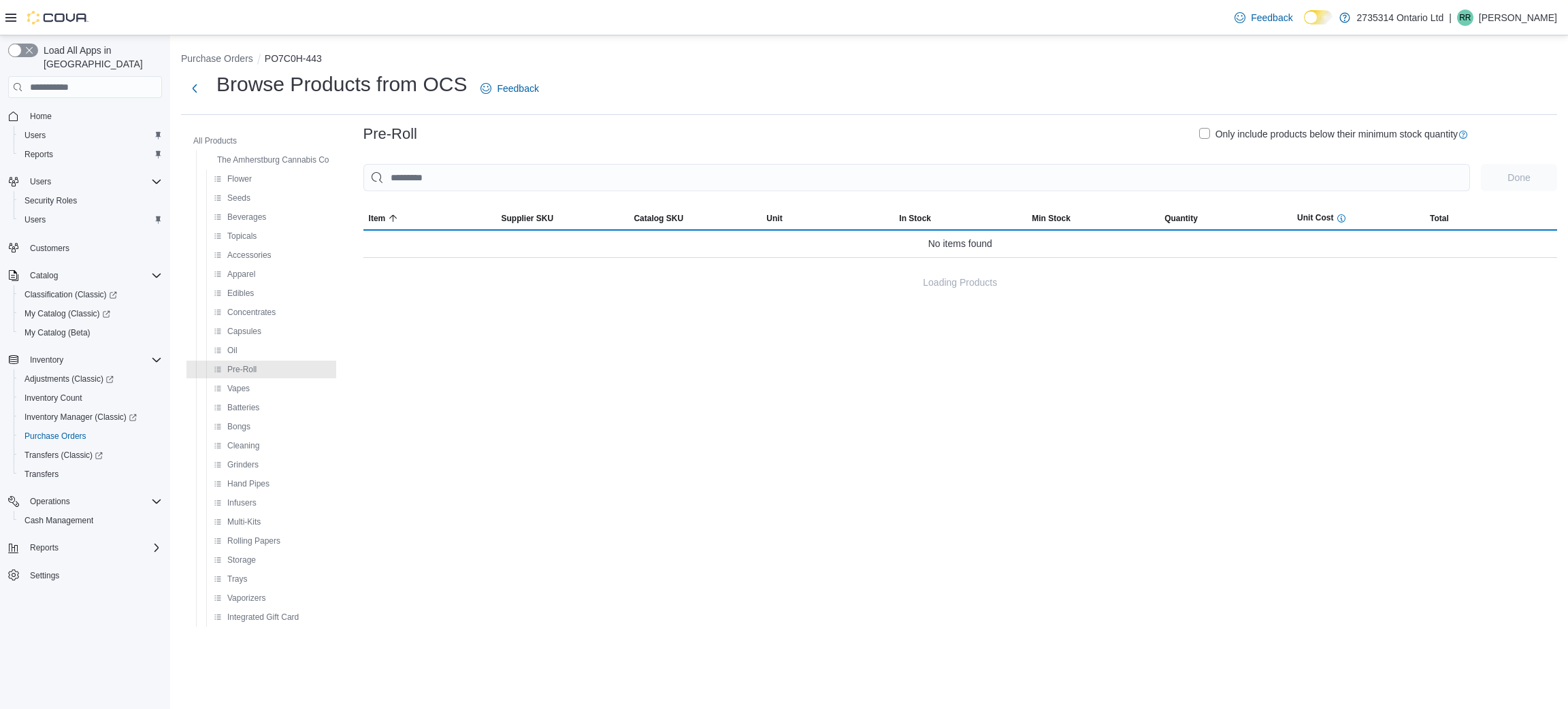
click at [1202, 137] on label "Only include products below their minimum stock quantity" at bounding box center [1327, 134] width 258 height 17
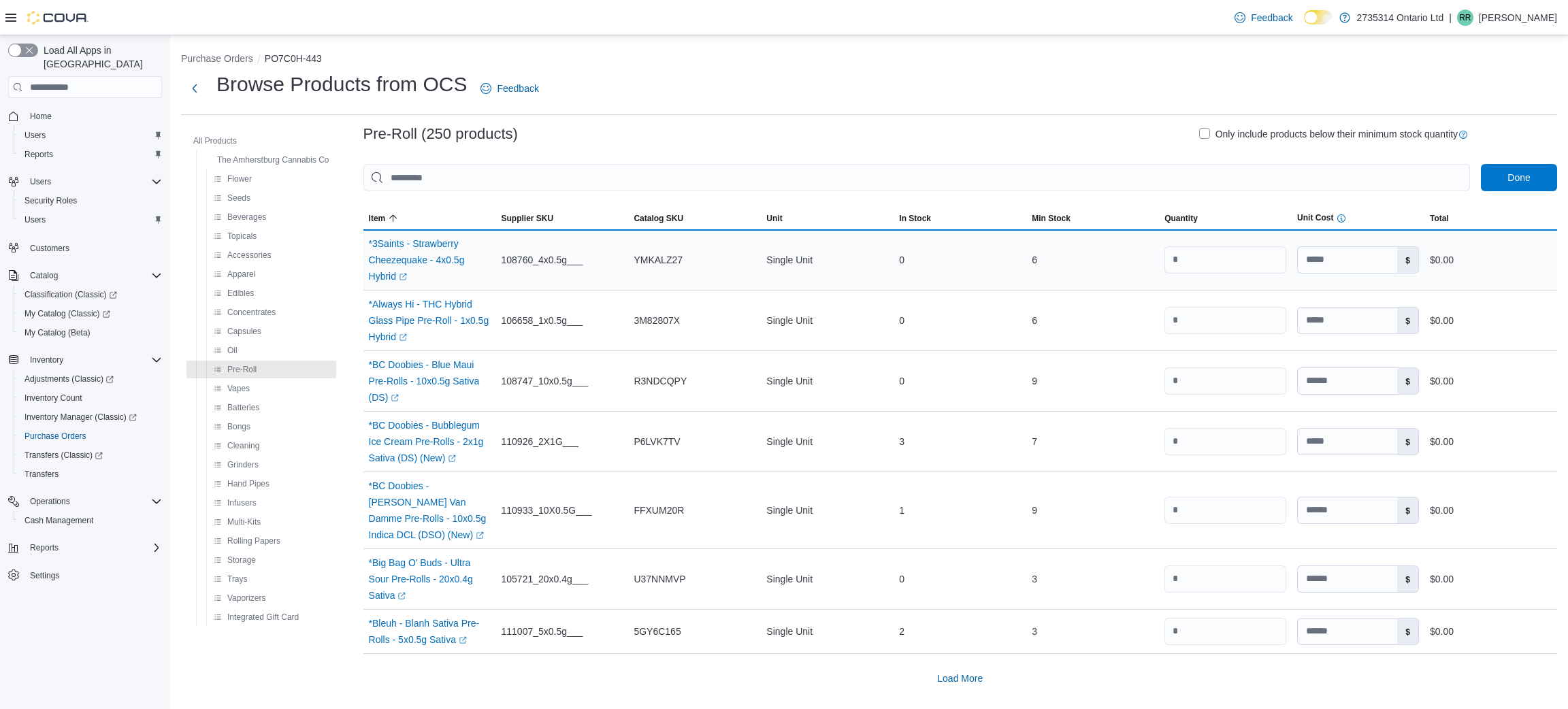
click at [928, 231] on td "In Stock 0" at bounding box center [959, 259] width 132 height 60
click at [929, 223] on span "In Stock" at bounding box center [959, 218] width 132 height 22
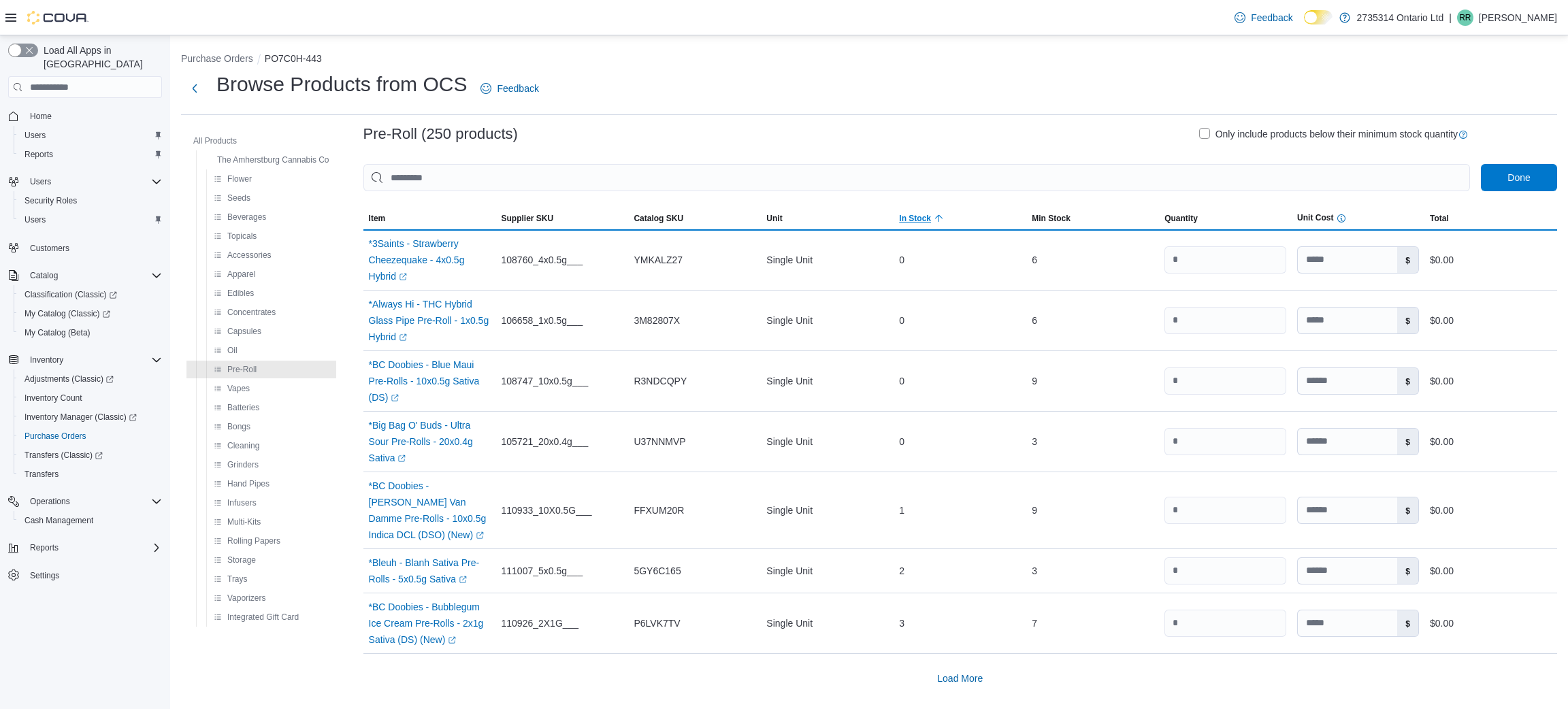
click at [929, 223] on span "In Stock" at bounding box center [959, 218] width 132 height 22
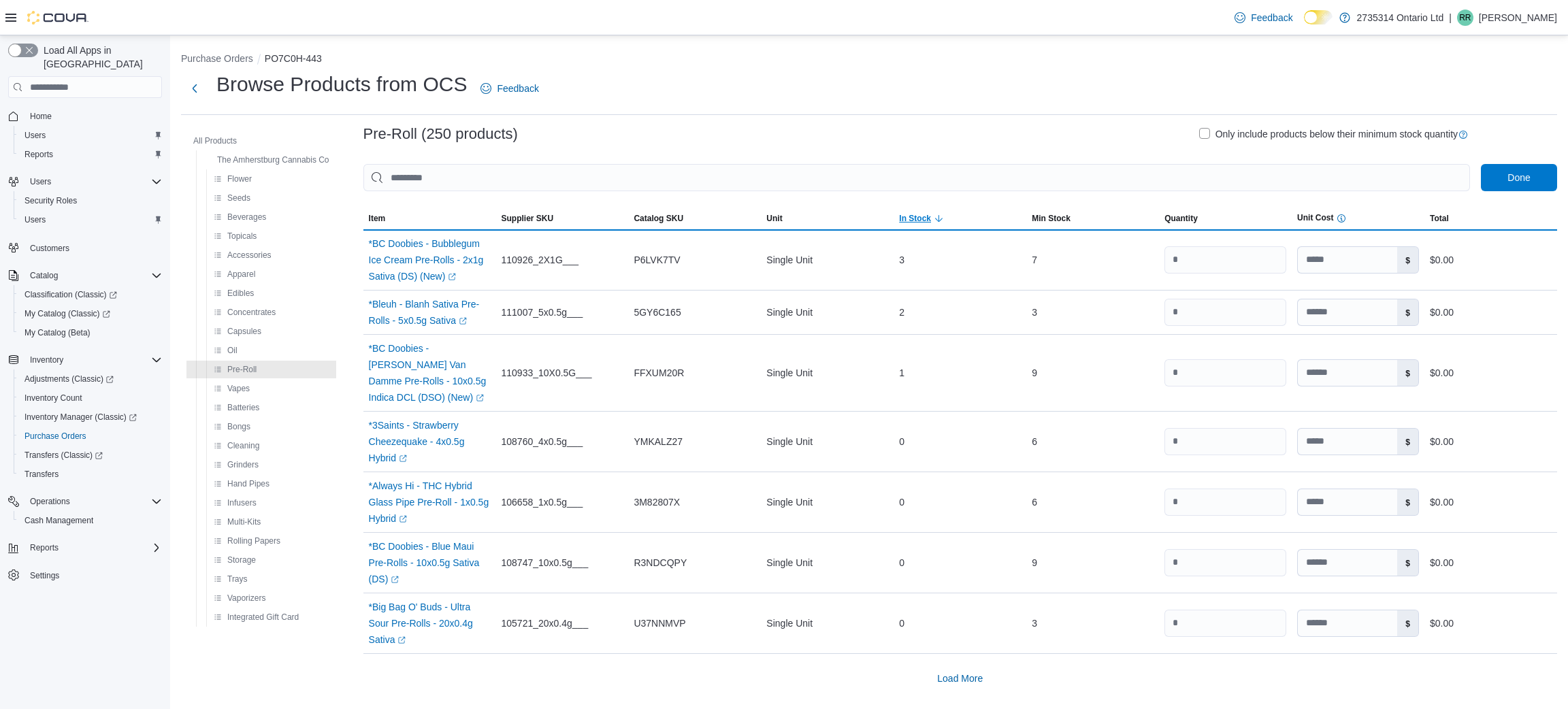
click at [929, 223] on span "In Stock" at bounding box center [959, 218] width 132 height 22
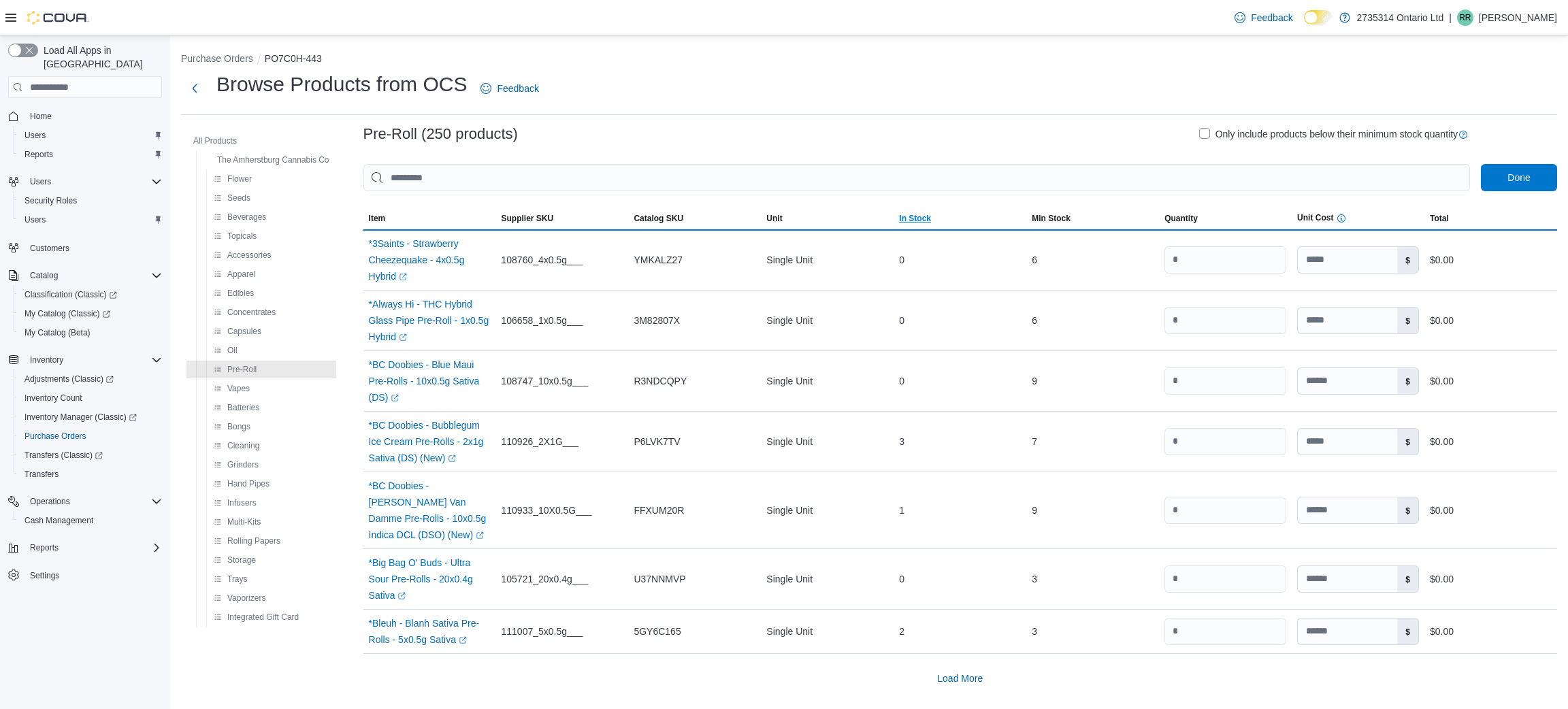
click at [917, 219] on span "In Stock" at bounding box center [915, 218] width 32 height 11
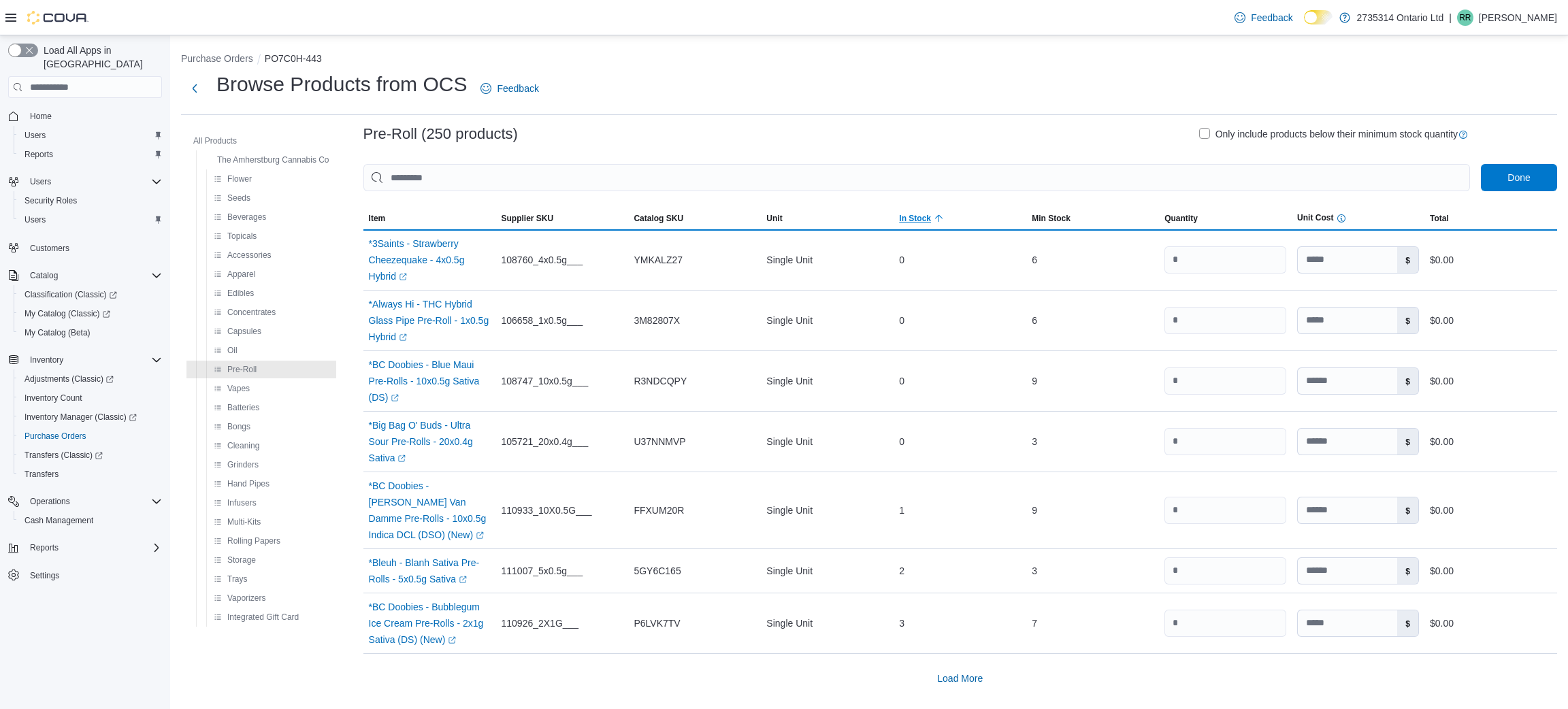
click at [917, 219] on span "In Stock" at bounding box center [915, 218] width 32 height 11
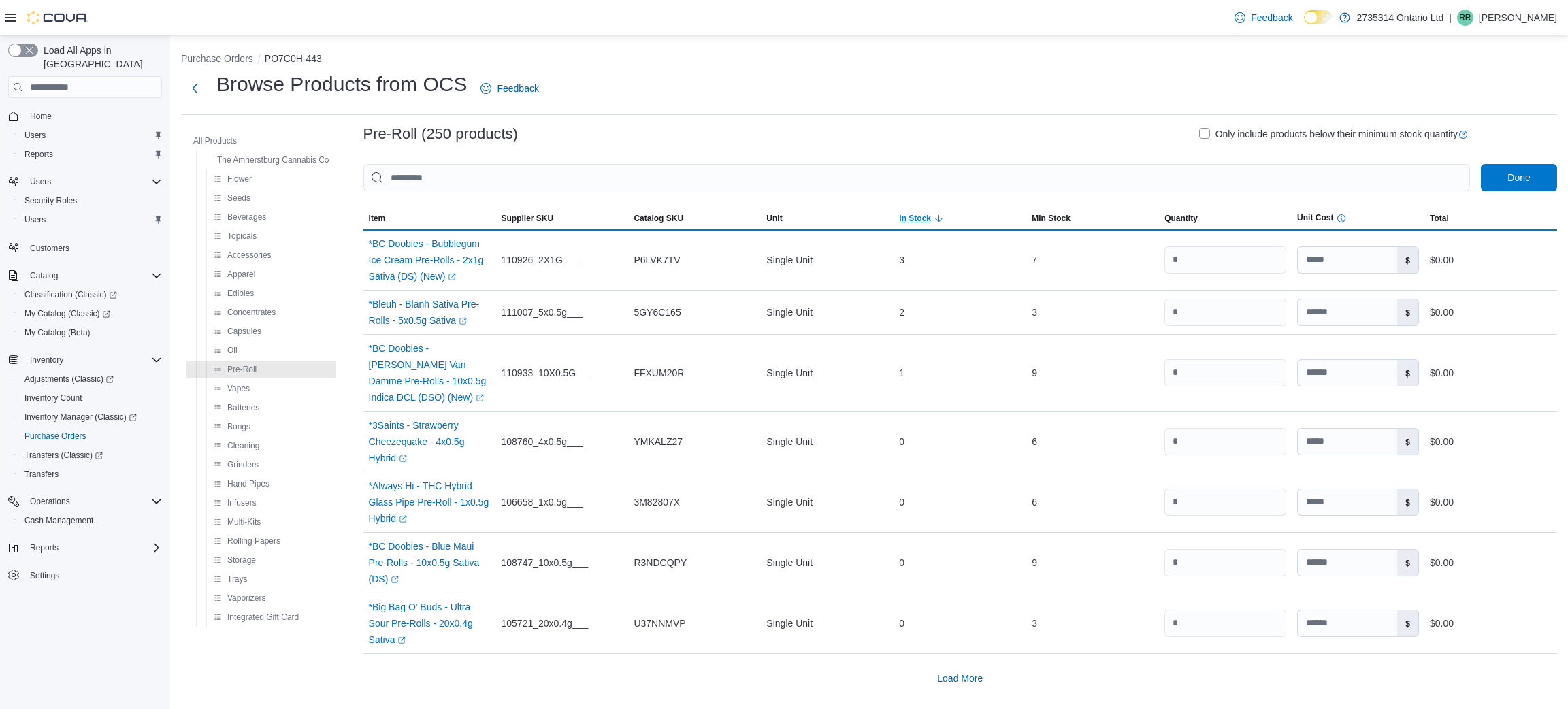
click at [917, 219] on span "In Stock" at bounding box center [915, 218] width 32 height 11
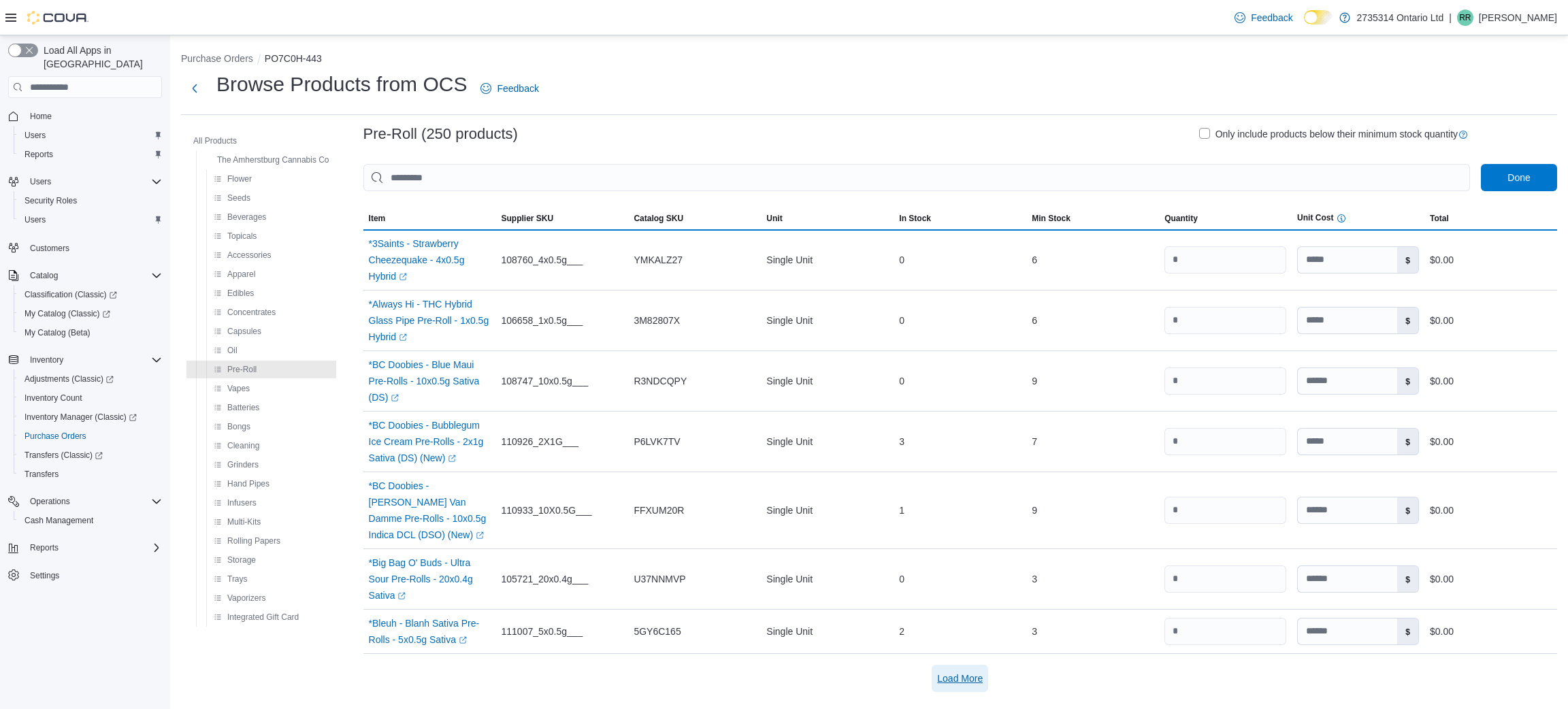
click at [977, 679] on span "Load More" at bounding box center [959, 678] width 45 height 14
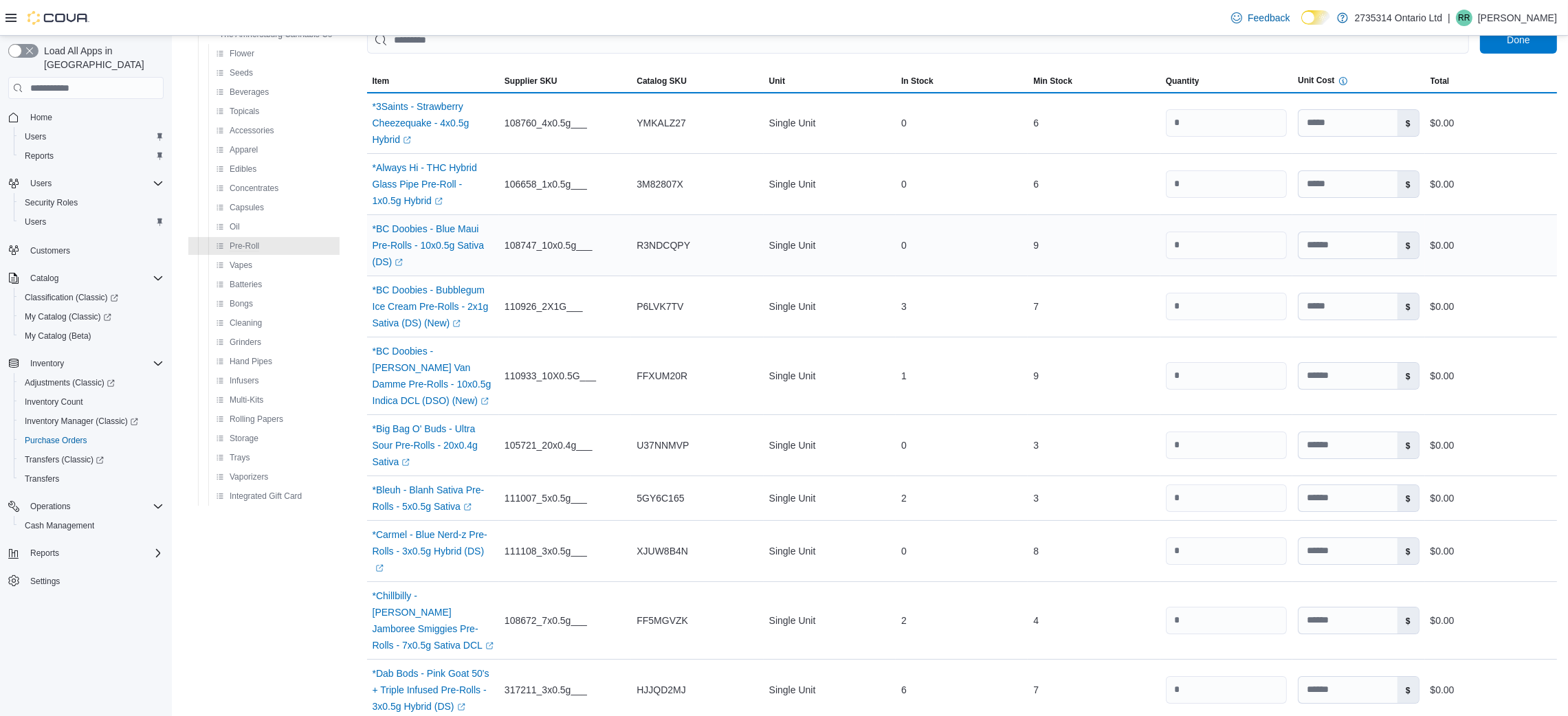
scroll to position [266, 0]
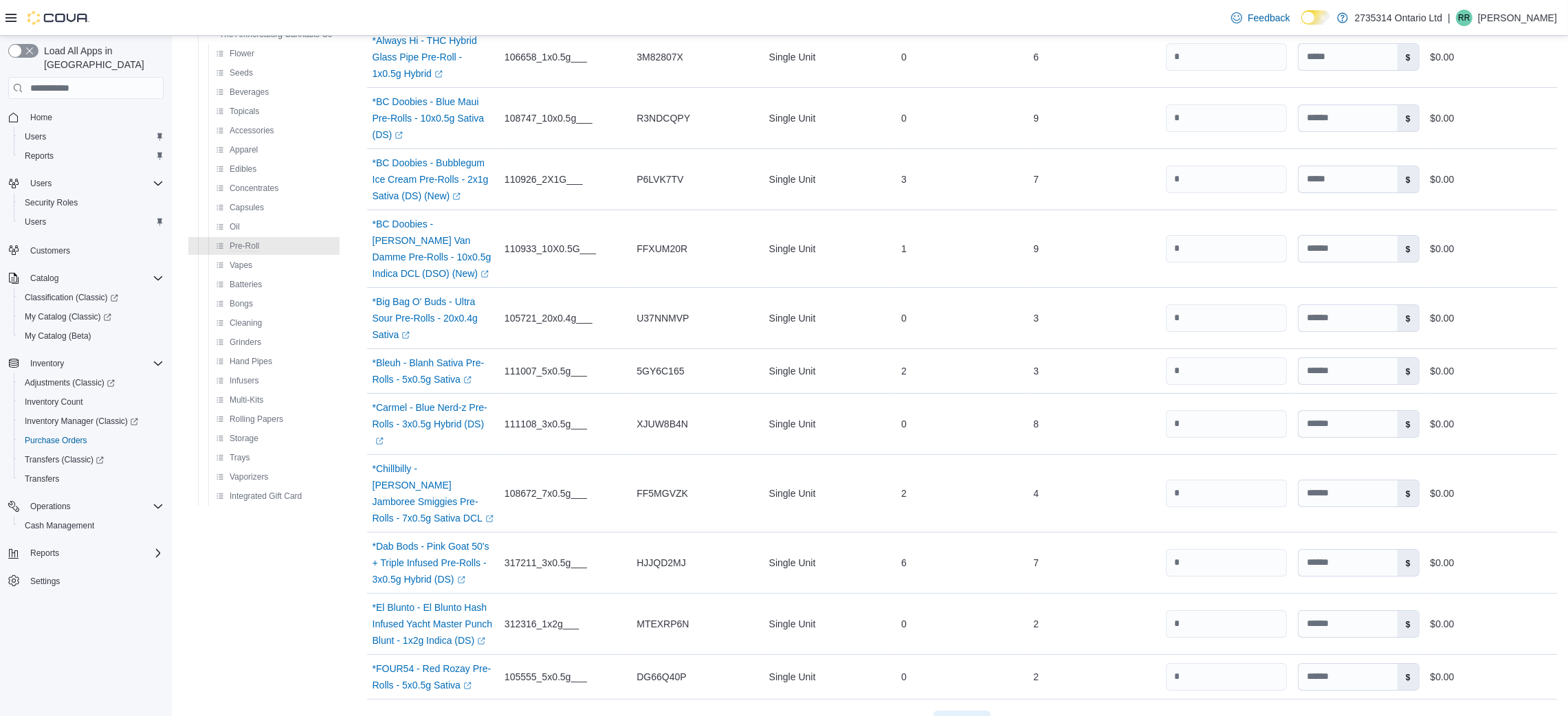
click at [975, 715] on span "Load More" at bounding box center [961, 723] width 46 height 14
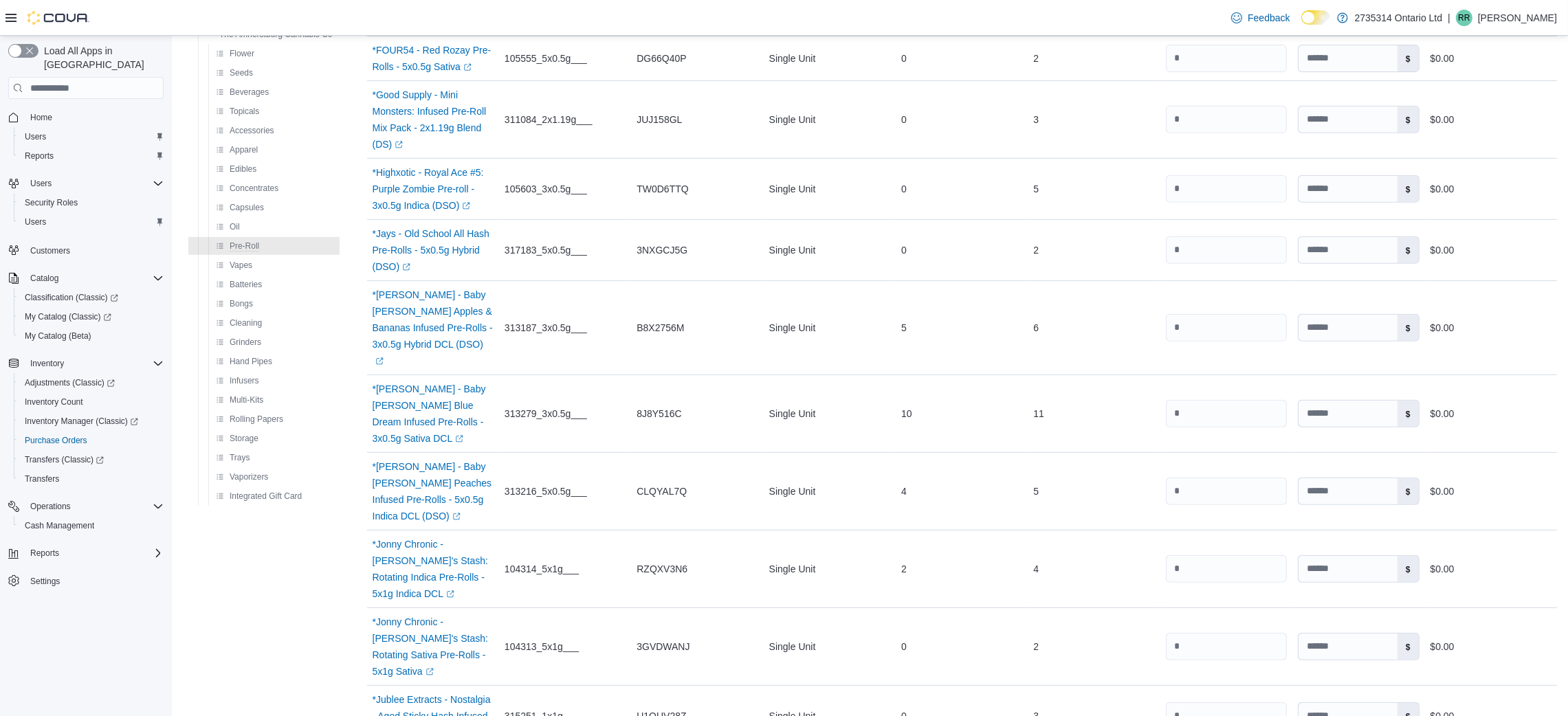
scroll to position [1081, 0]
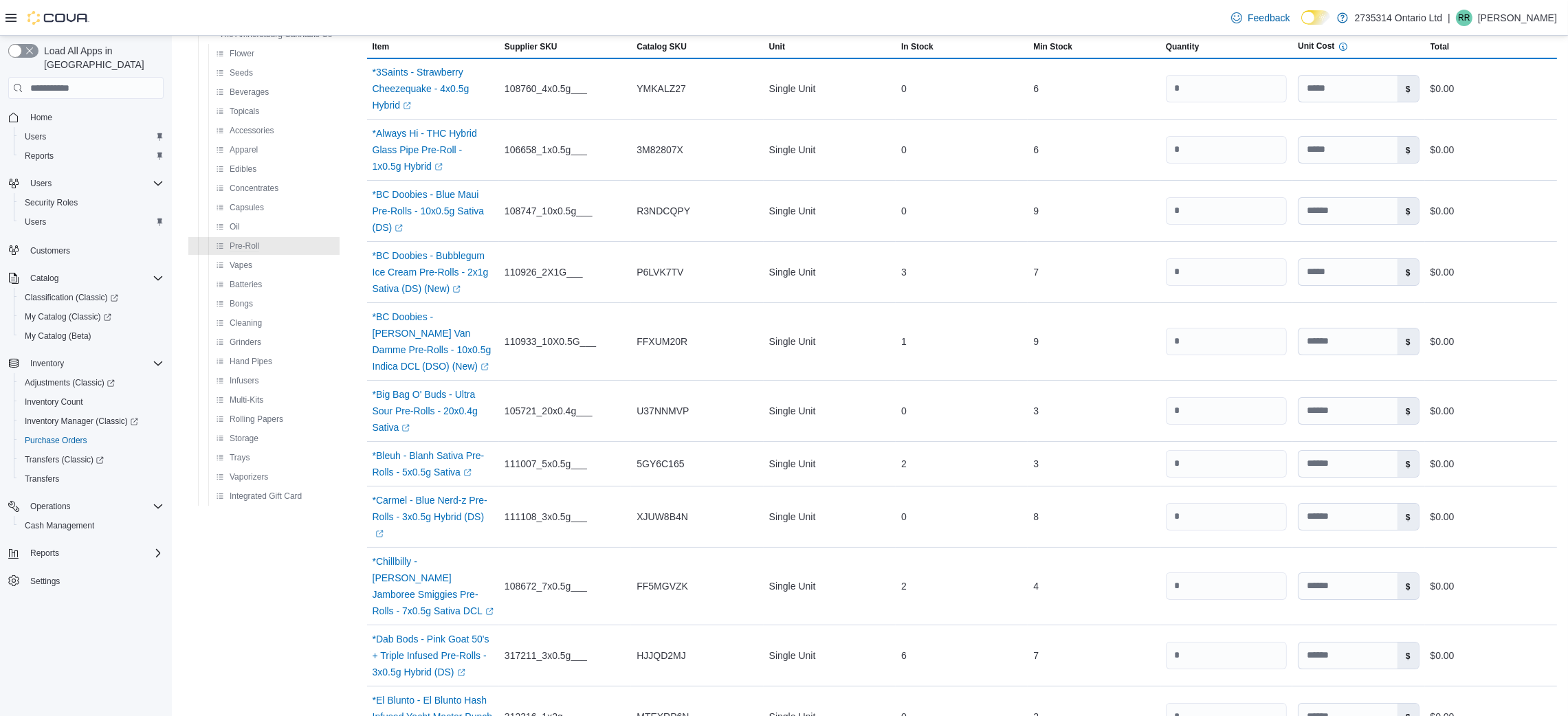
scroll to position [0, 0]
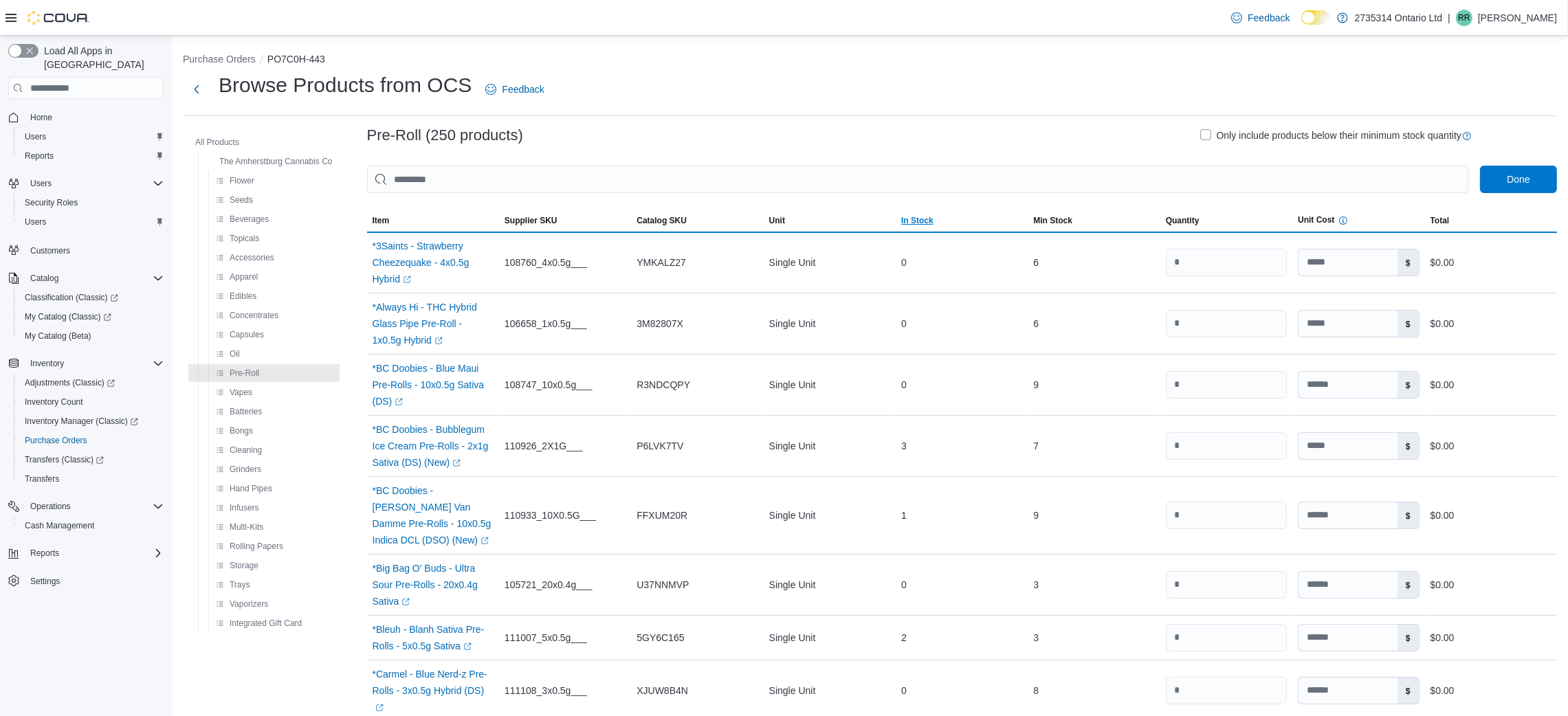
click at [922, 222] on span "In Stock" at bounding box center [917, 221] width 33 height 11
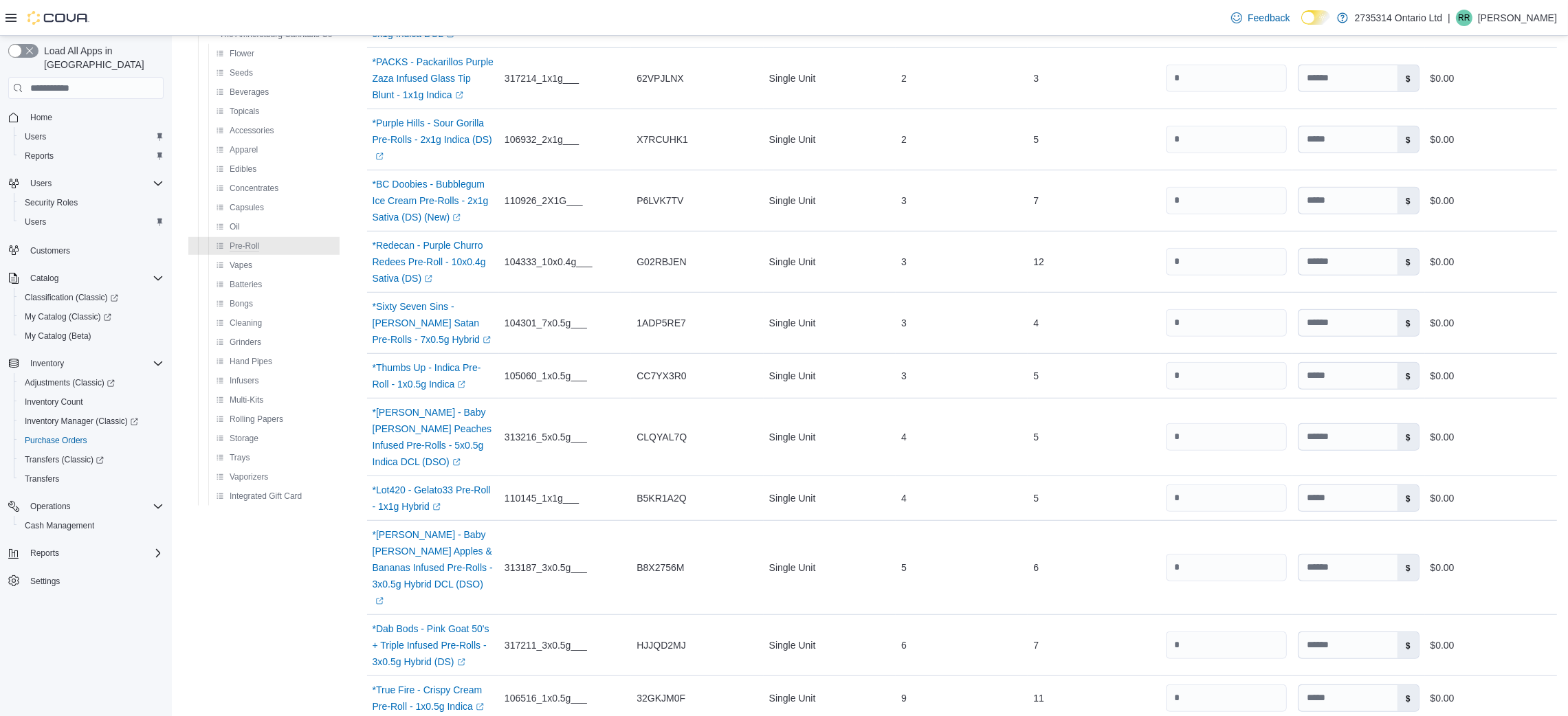
scroll to position [1460, 0]
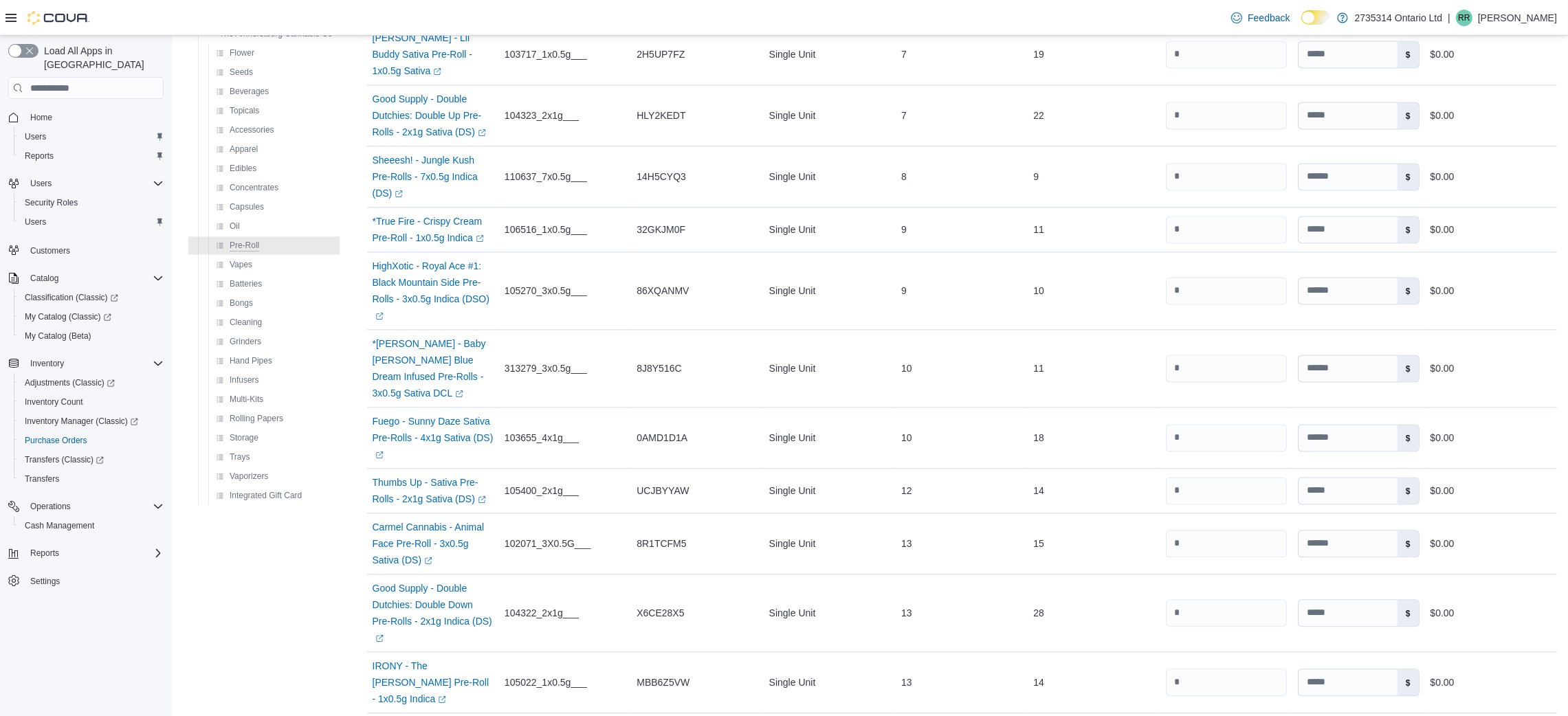
scroll to position [4514, 0]
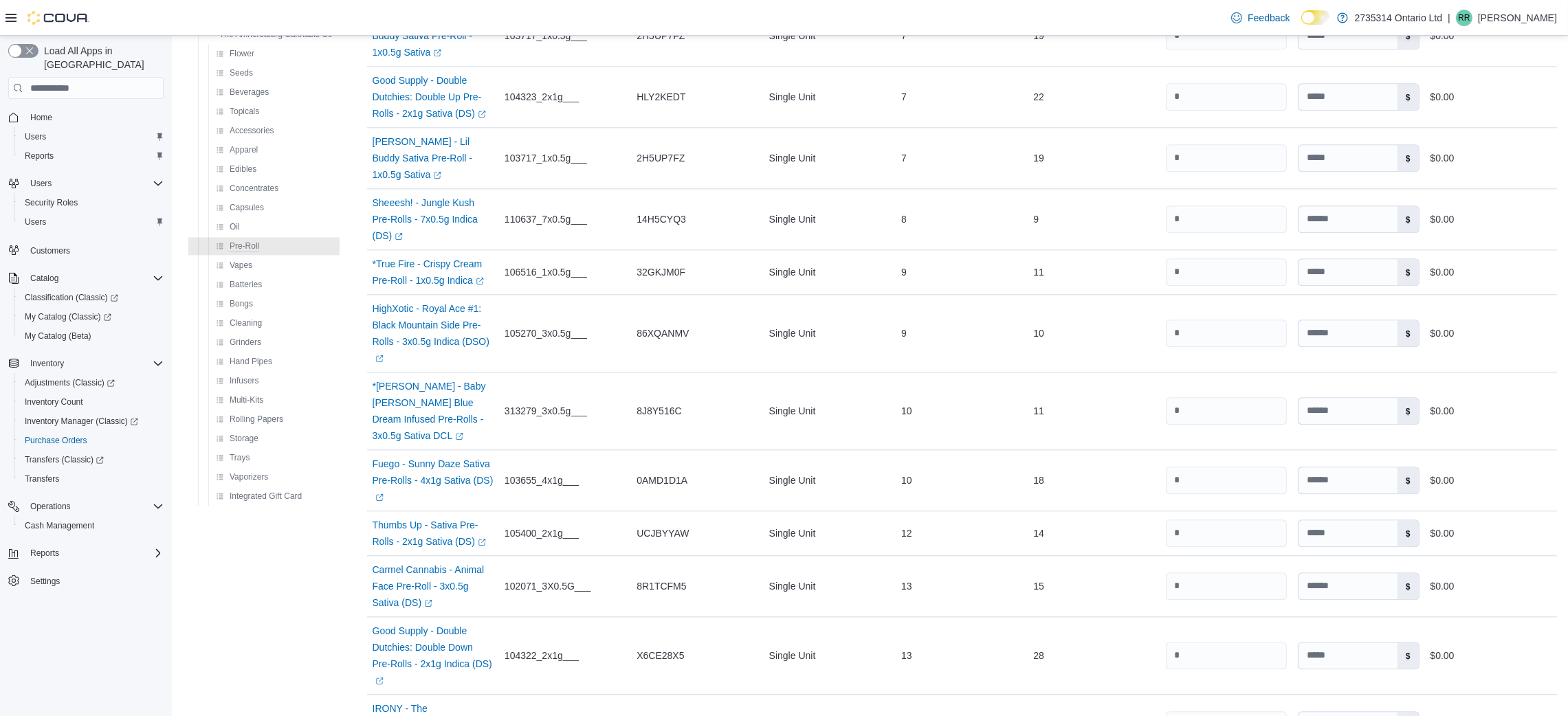
scroll to position [5099, 0]
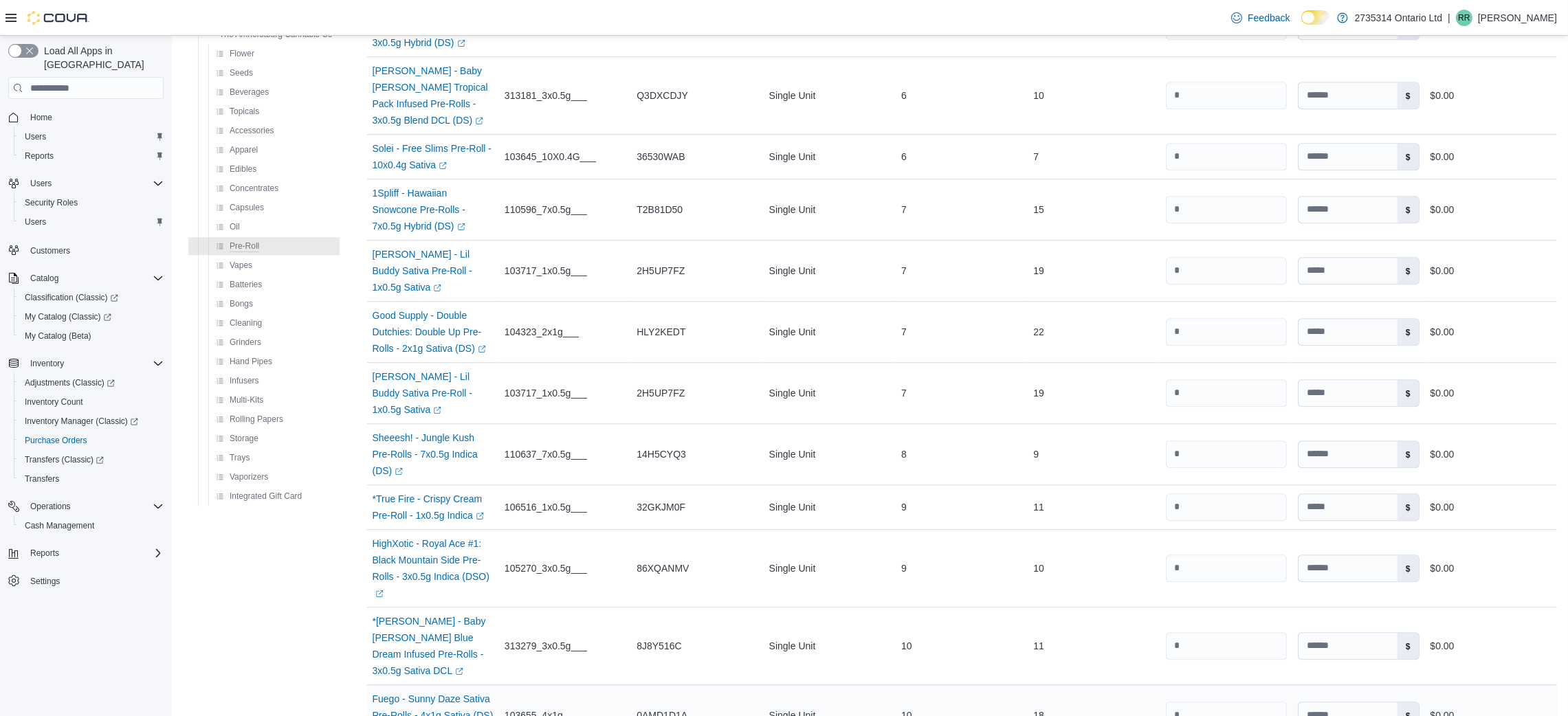
scroll to position [5527, 0]
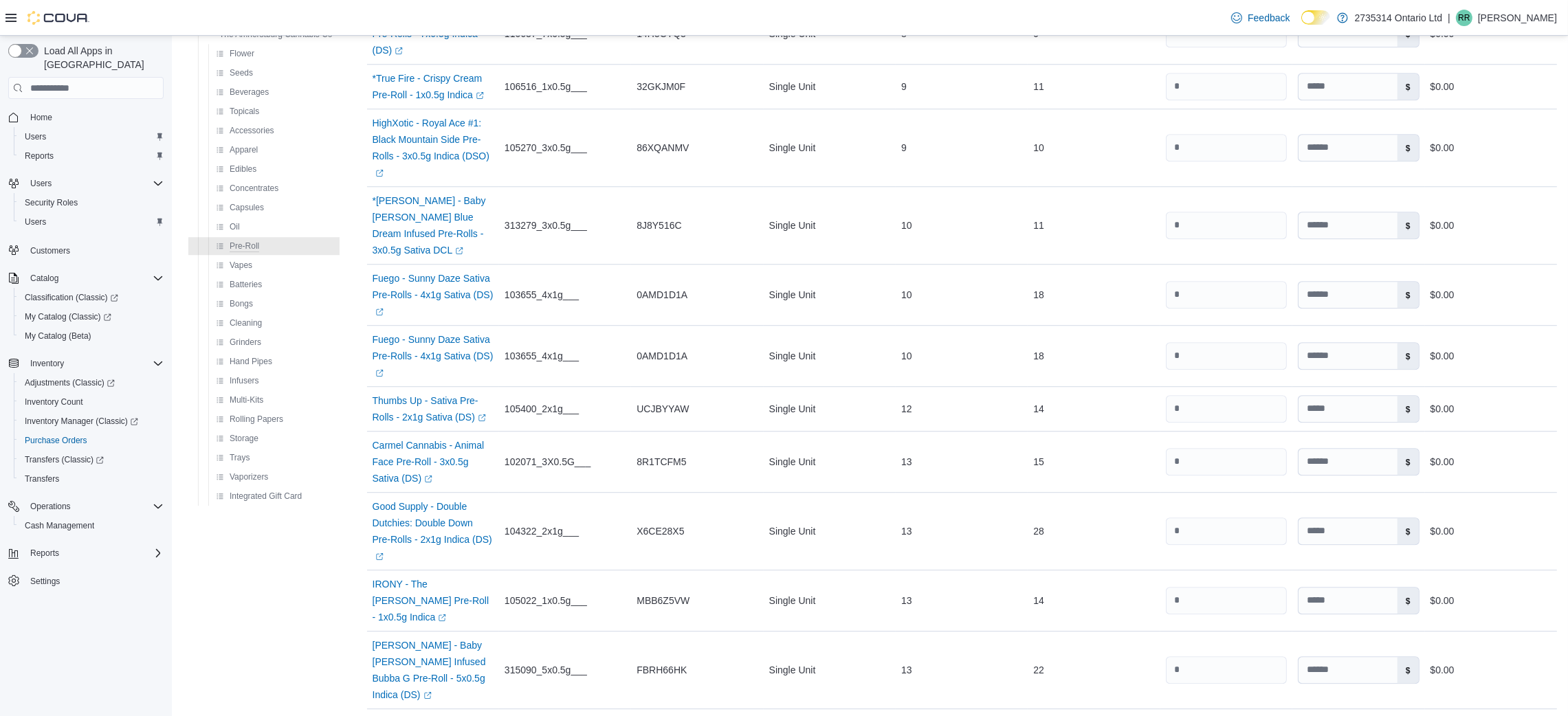
scroll to position [5940, 0]
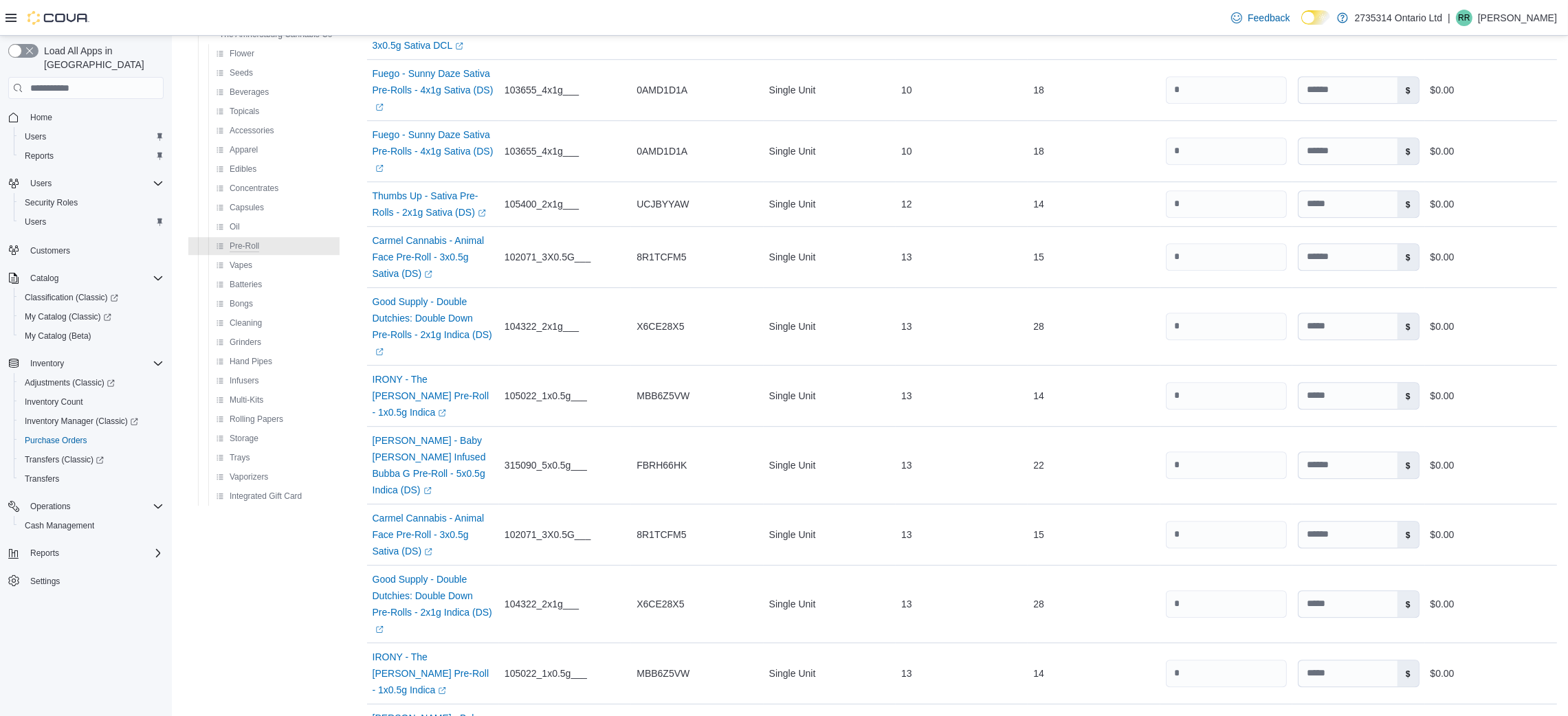
scroll to position [6247, 0]
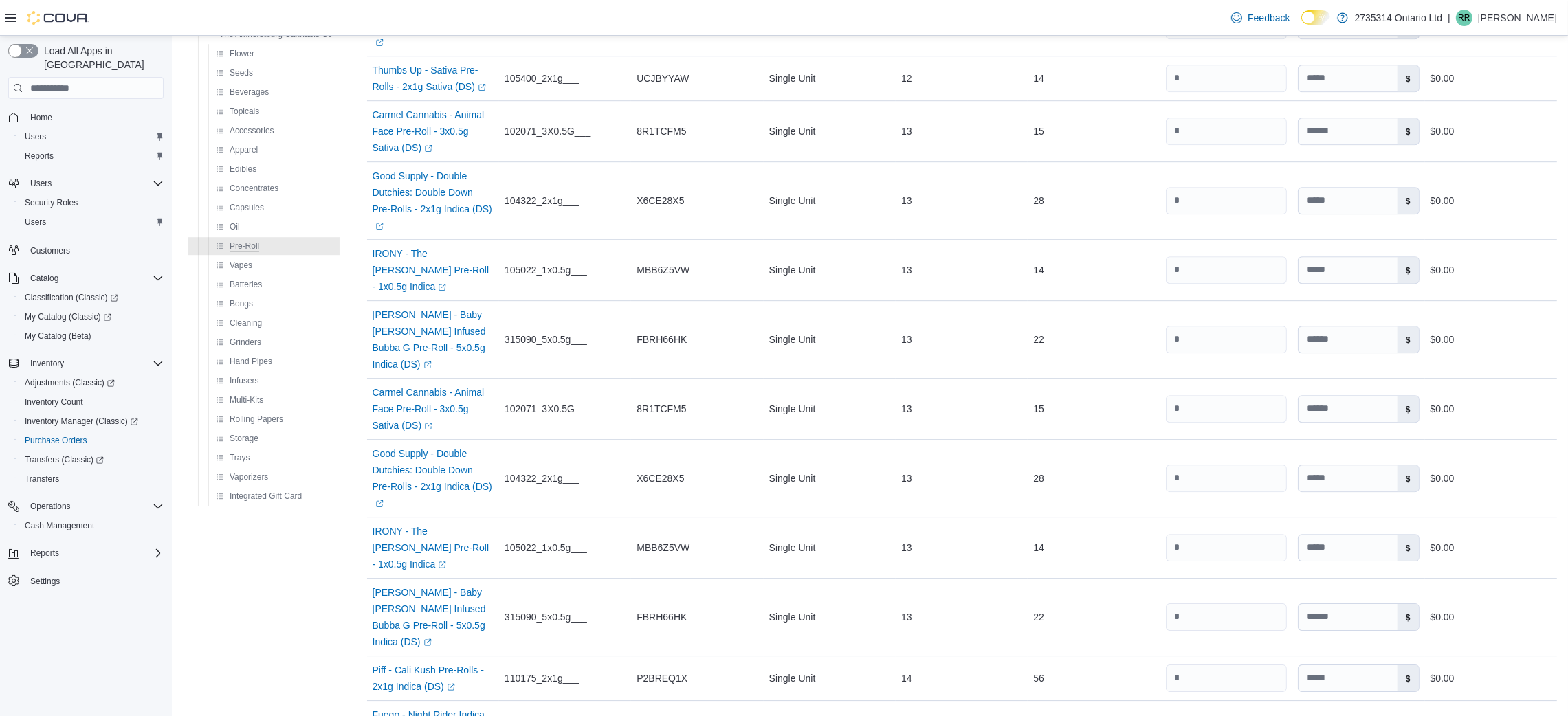
scroll to position [6368, 0]
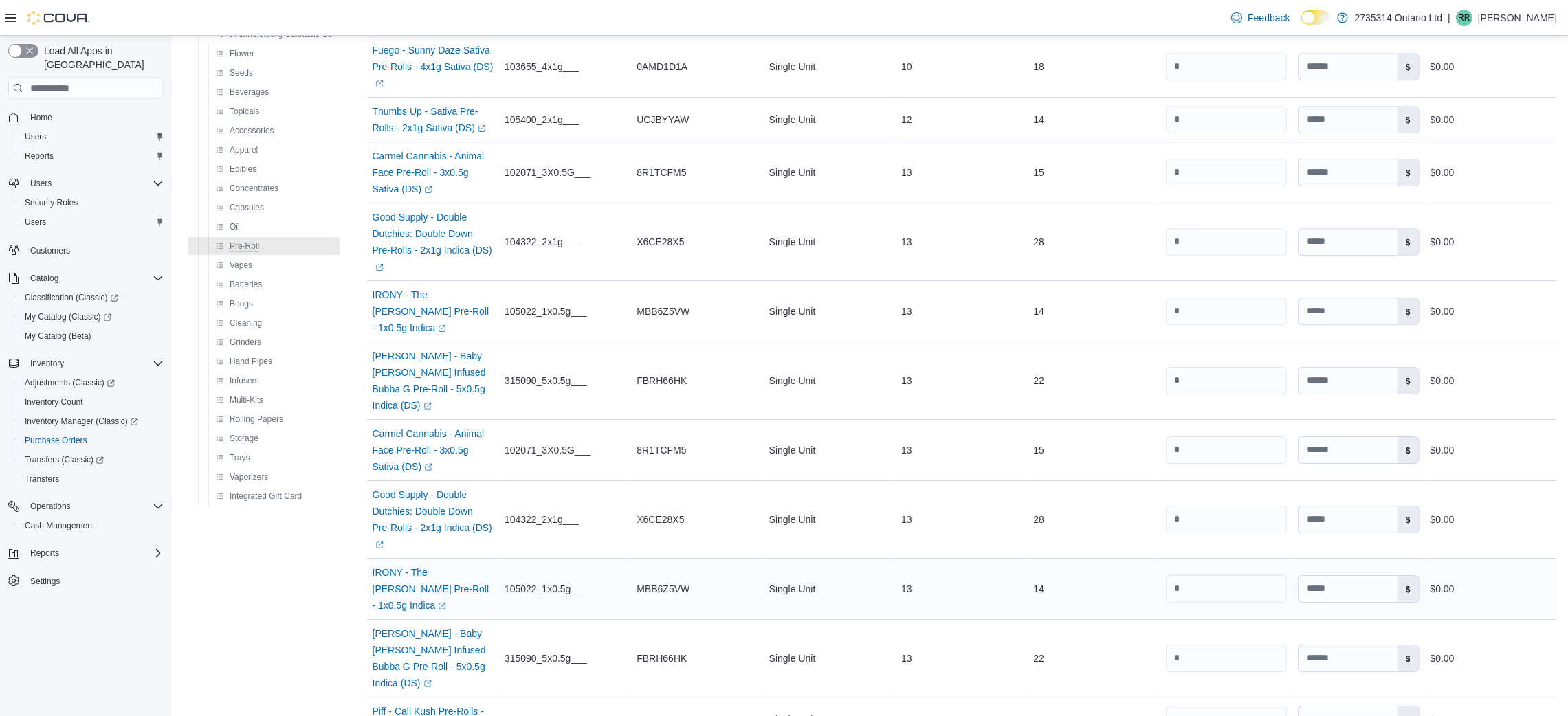
scroll to position [6671, 0]
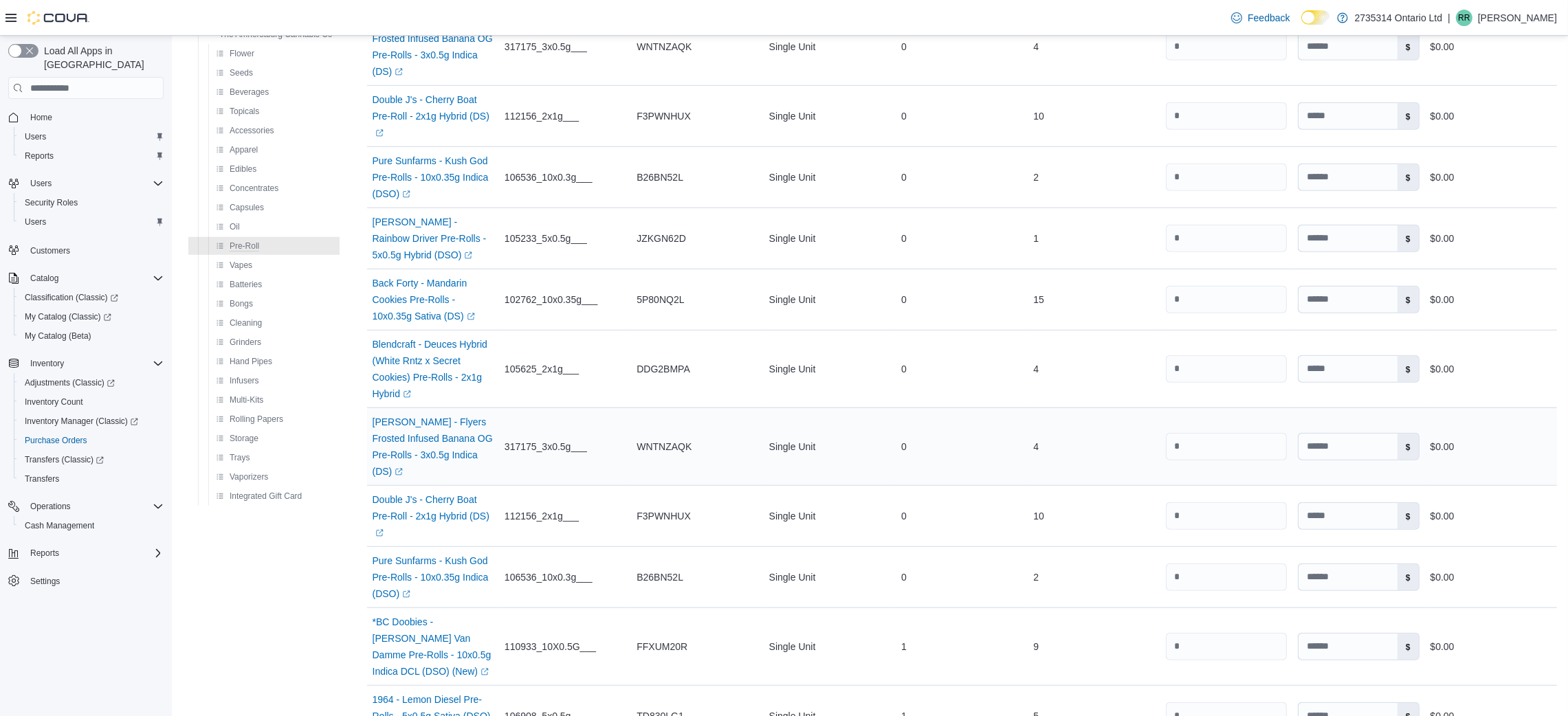
scroll to position [1546, 0]
